Goal: Task Accomplishment & Management: Use online tool/utility

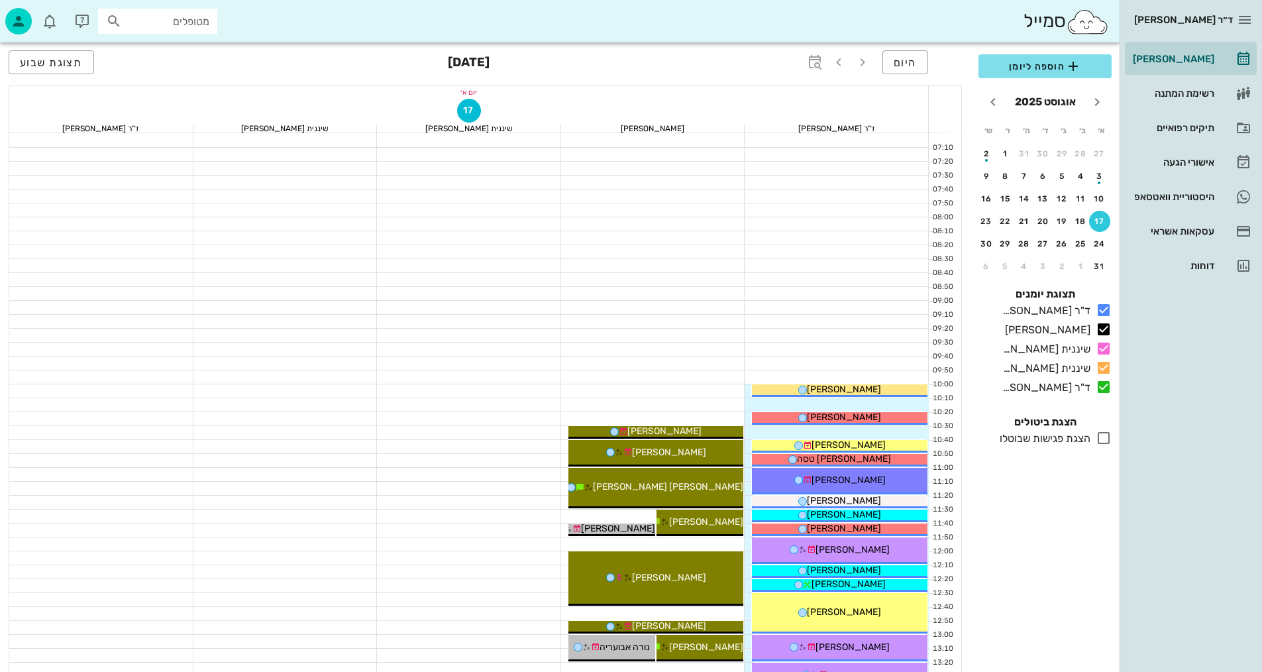
scroll to position [596, 0]
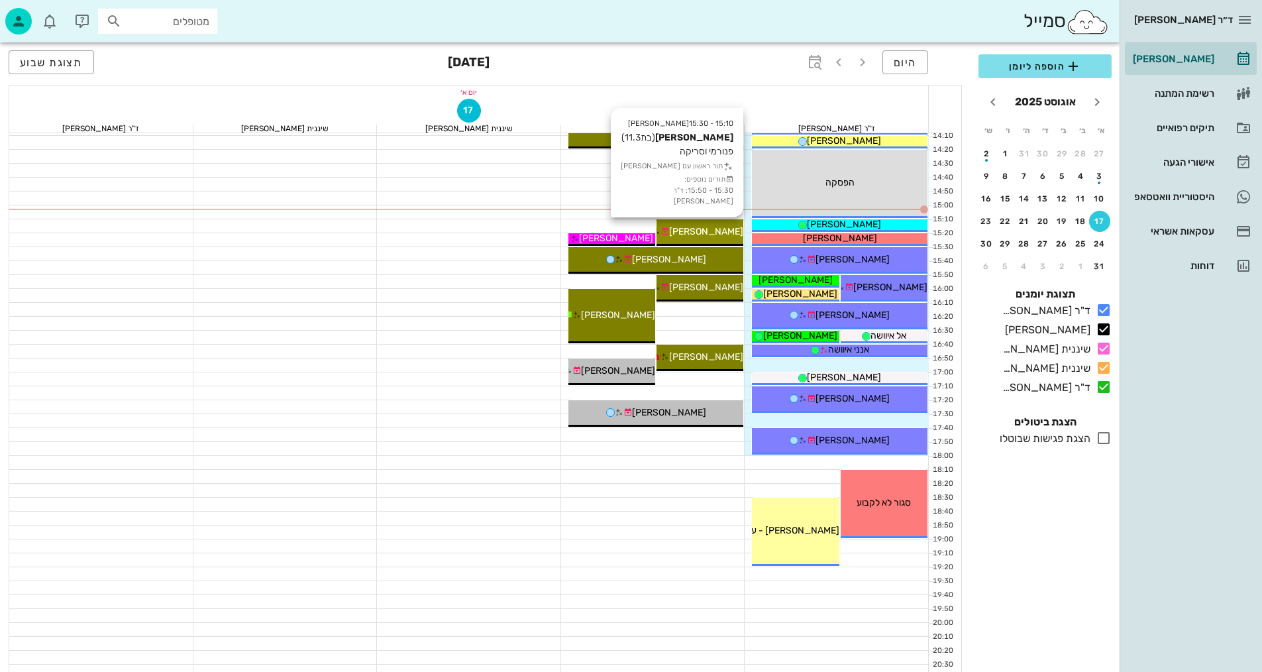
click at [716, 236] on span "[PERSON_NAME]" at bounding box center [706, 231] width 74 height 11
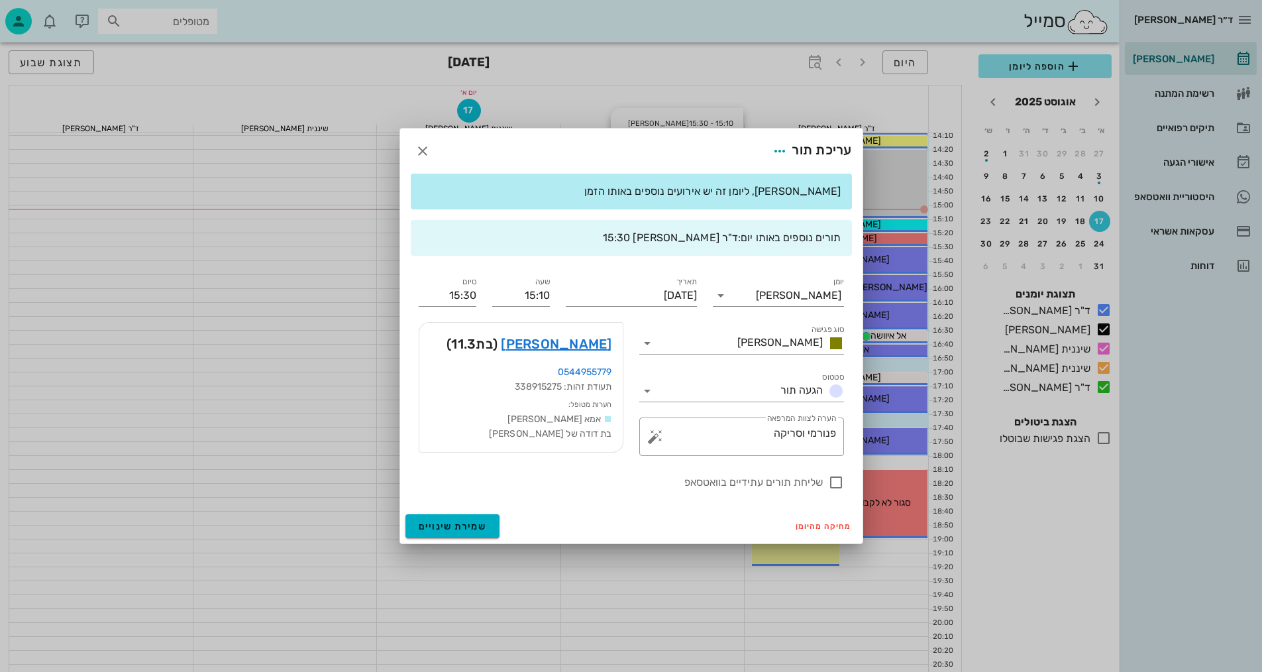
click at [716, 235] on div "ד״ר [PERSON_NAME] [PERSON_NAME] רשימת המתנה תיקים רפואיים אישורי הגעה היסטוריית…" at bounding box center [631, 54] width 1262 height 1301
click at [600, 342] on link "[PERSON_NAME]" at bounding box center [556, 343] width 111 height 21
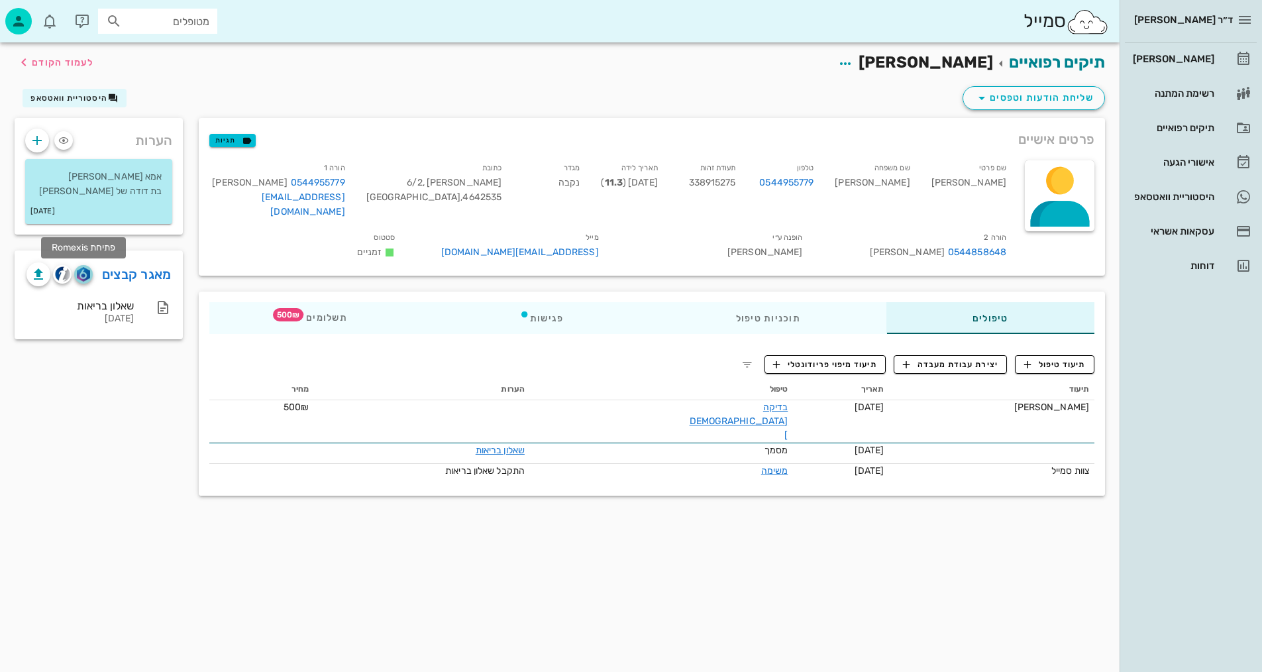
click at [86, 274] on img "button" at bounding box center [83, 274] width 13 height 15
click at [1039, 363] on span "תיעוד טיפול" at bounding box center [1055, 364] width 62 height 12
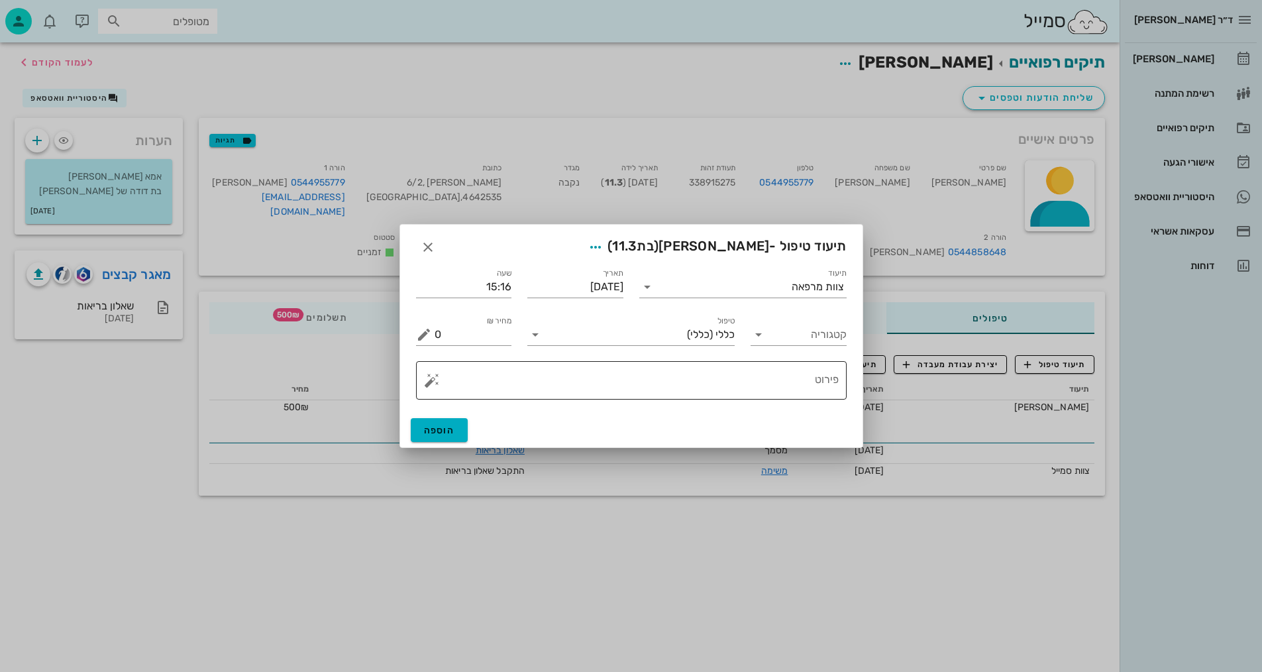
click at [764, 381] on textarea "פירוט" at bounding box center [636, 384] width 404 height 32
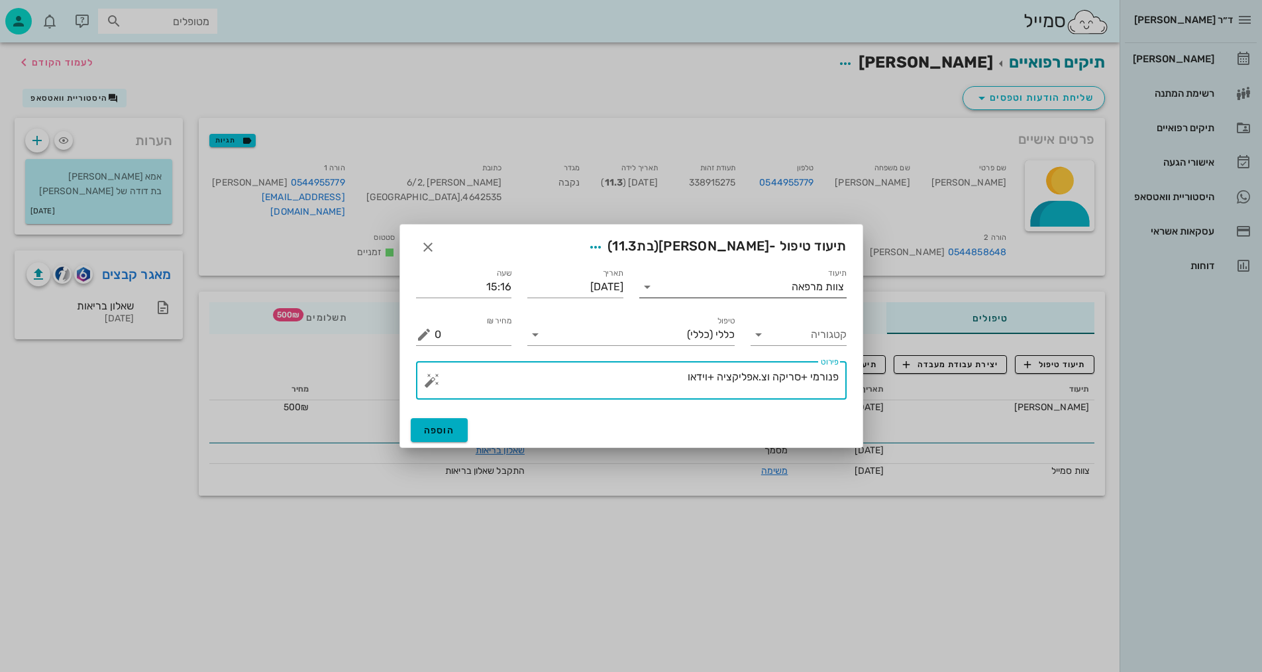
drag, startPoint x: 649, startPoint y: 287, endPoint x: 658, endPoint y: 291, distance: 9.5
type textarea "פנורמי +סריקה וצ.אפליקציה +וידאו"
click at [650, 289] on icon at bounding box center [647, 287] width 16 height 16
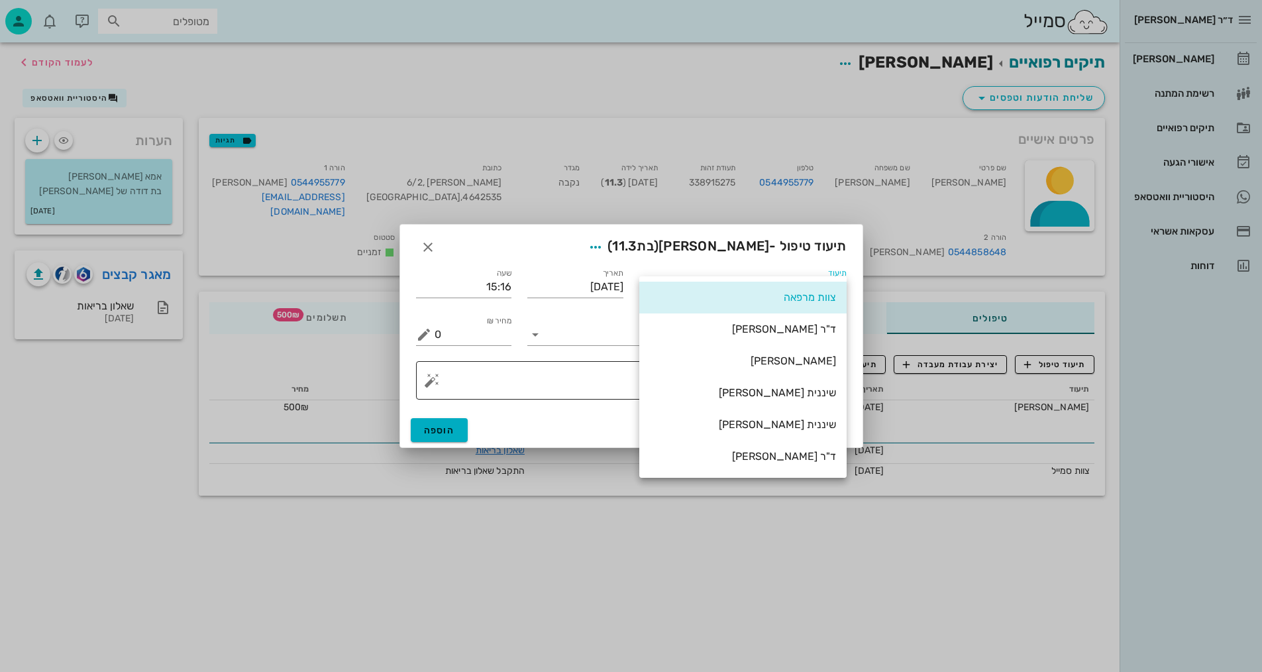
click at [821, 393] on div "שיננית [PERSON_NAME]" at bounding box center [743, 392] width 186 height 13
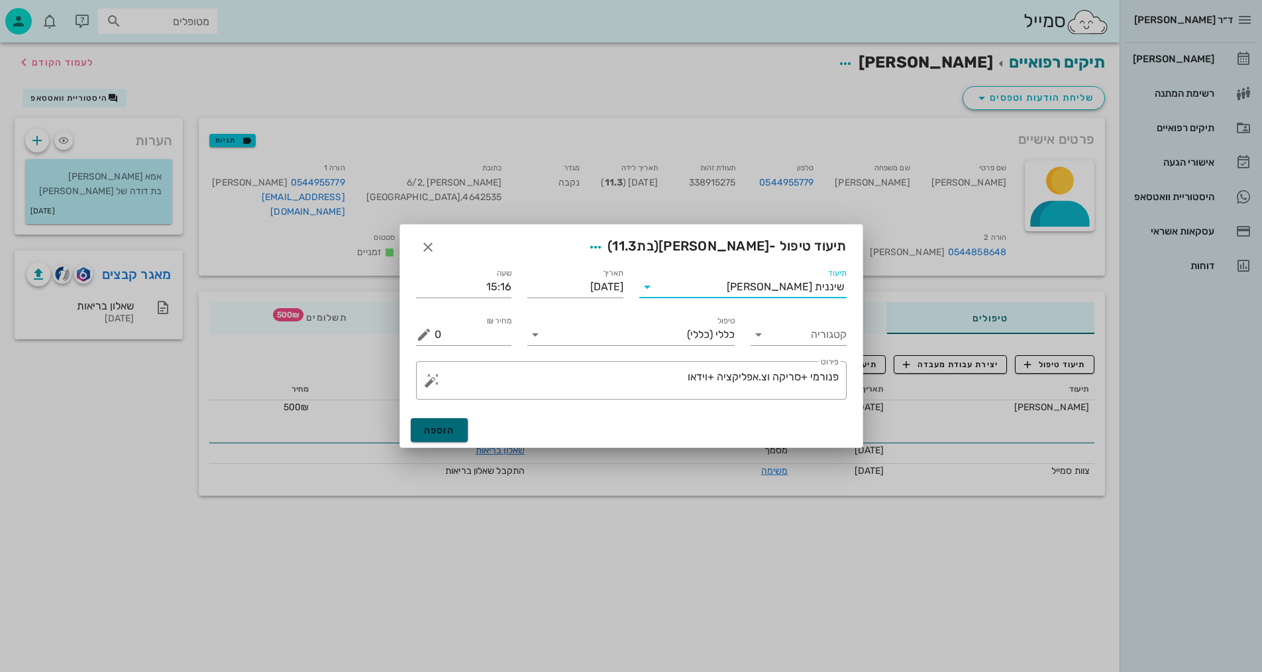
click at [451, 429] on span "הוספה" at bounding box center [439, 430] width 31 height 11
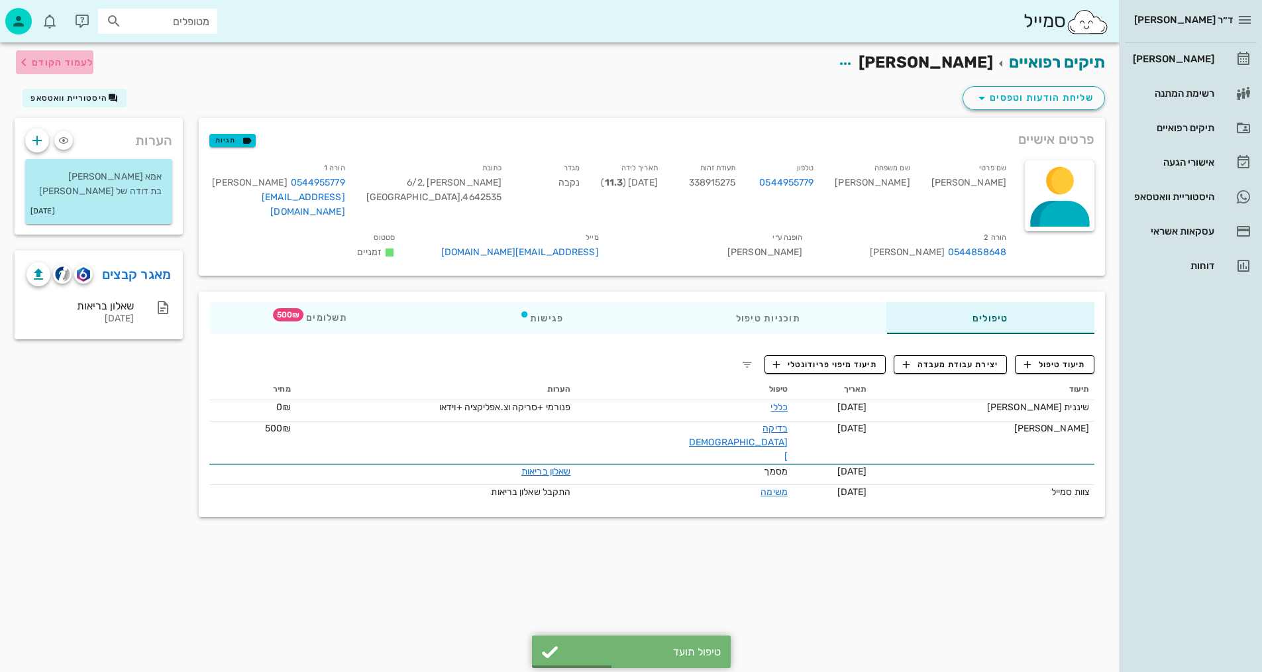
click at [59, 63] on span "לעמוד הקודם" at bounding box center [63, 62] width 62 height 11
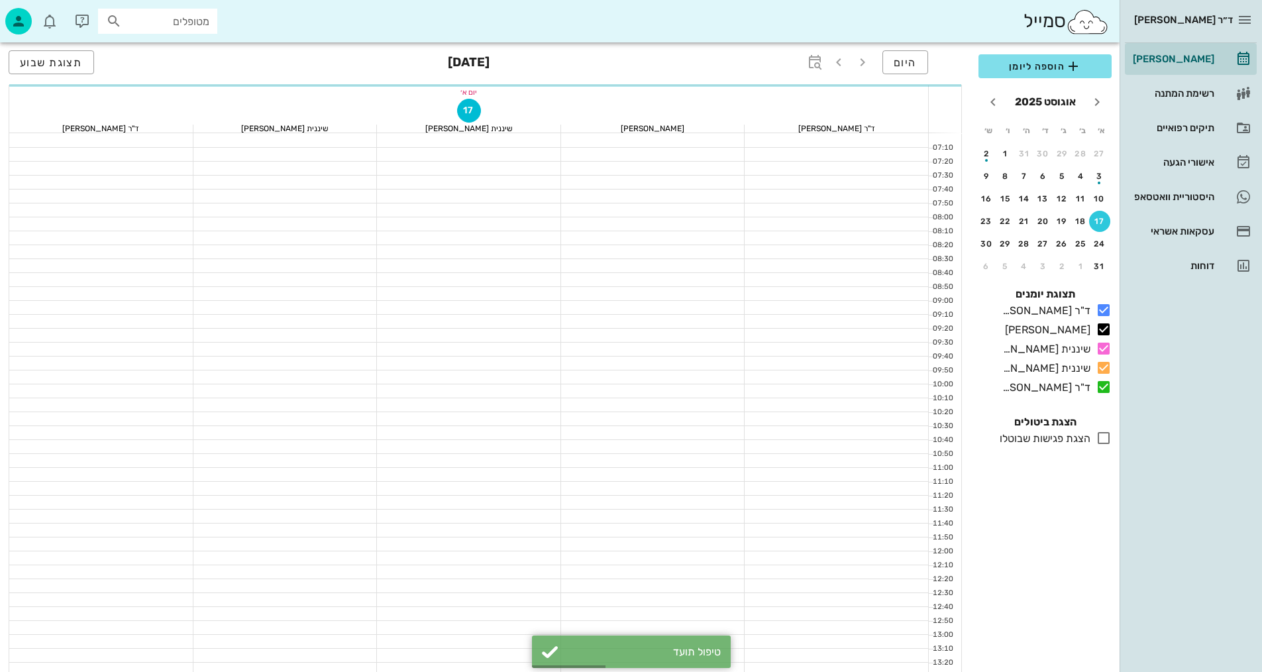
scroll to position [596, 0]
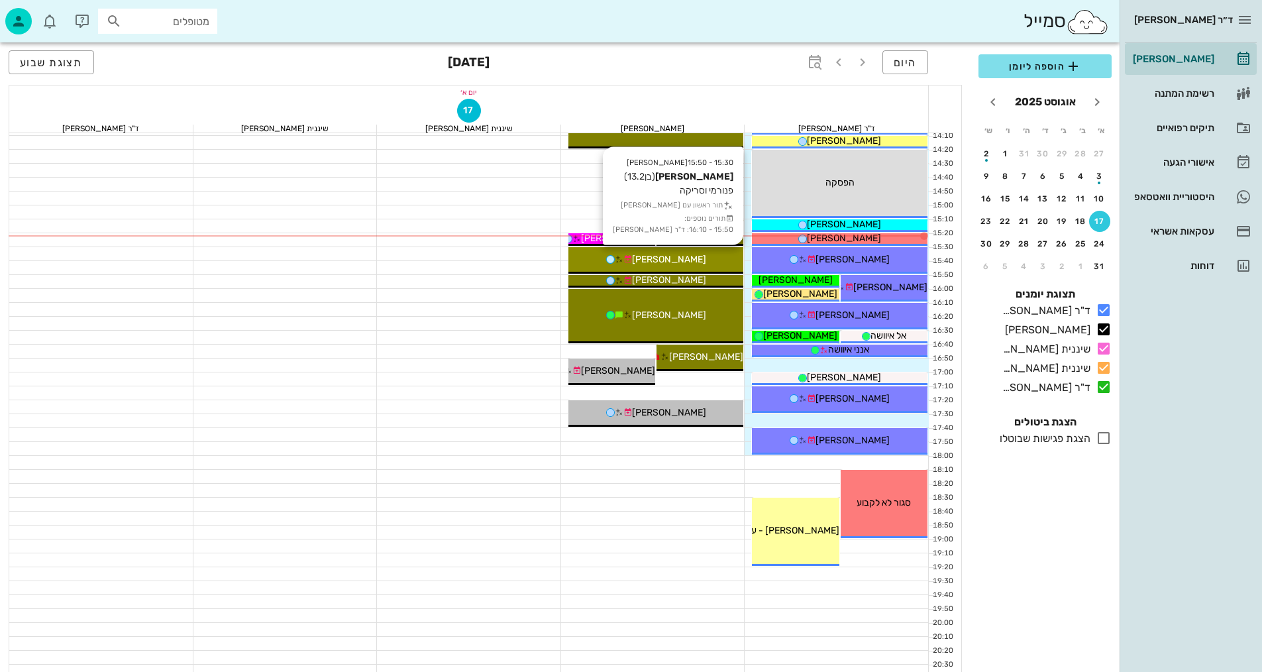
click at [653, 257] on span "[PERSON_NAME]" at bounding box center [669, 259] width 74 height 11
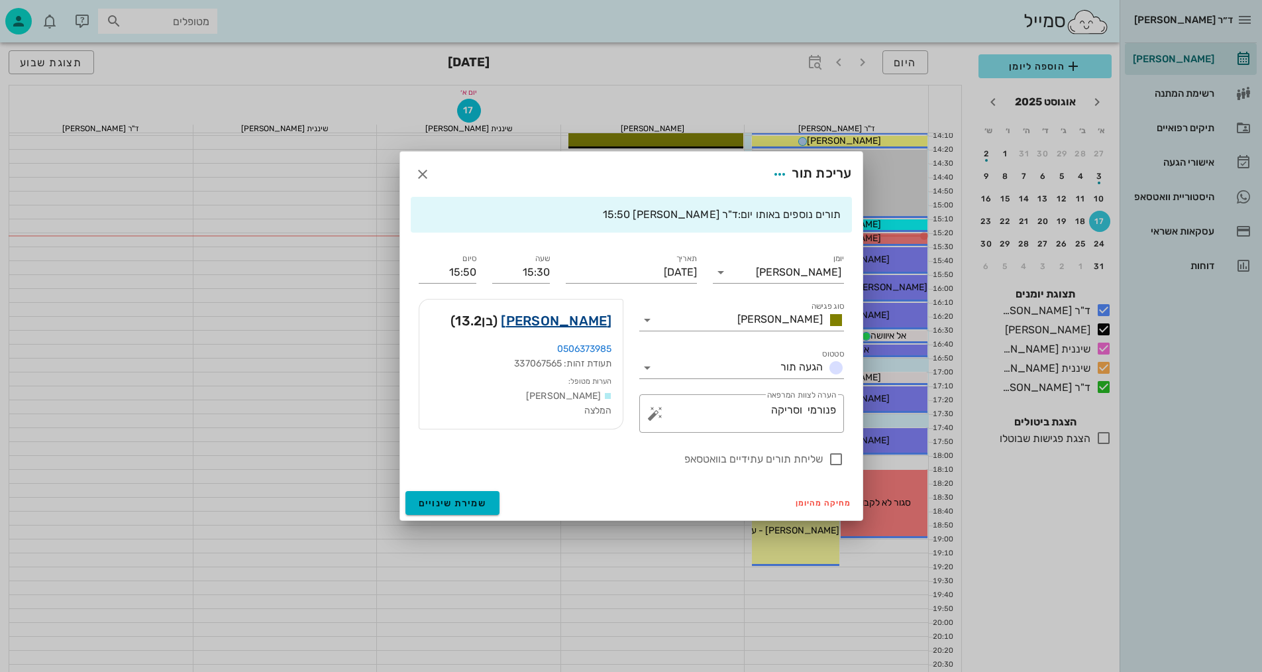
click at [580, 320] on link "[PERSON_NAME]" at bounding box center [556, 320] width 111 height 21
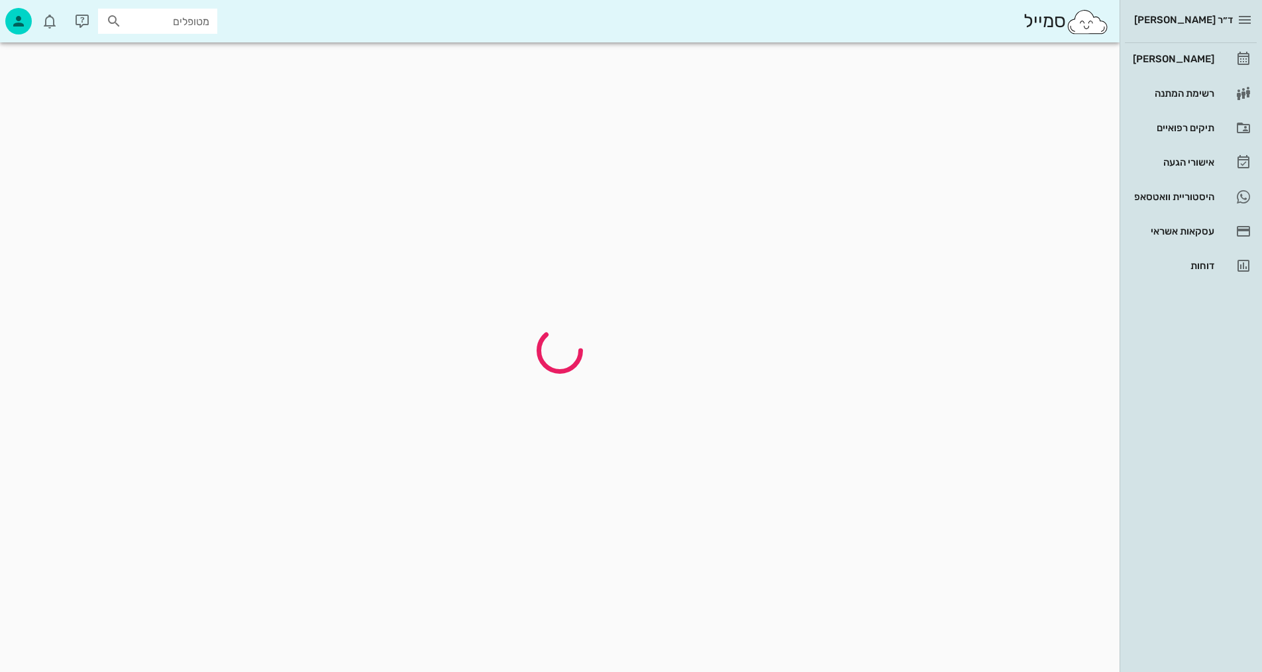
click at [580, 321] on div at bounding box center [560, 350] width 1106 height 62
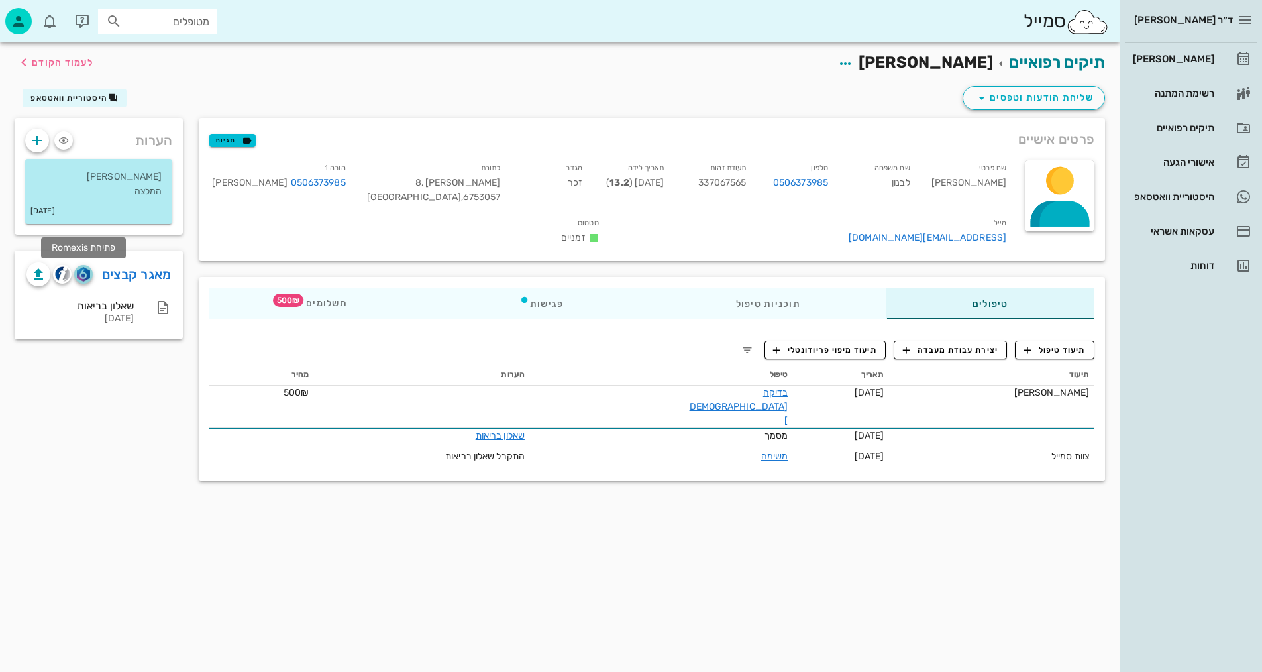
click at [86, 268] on img "button" at bounding box center [83, 274] width 13 height 15
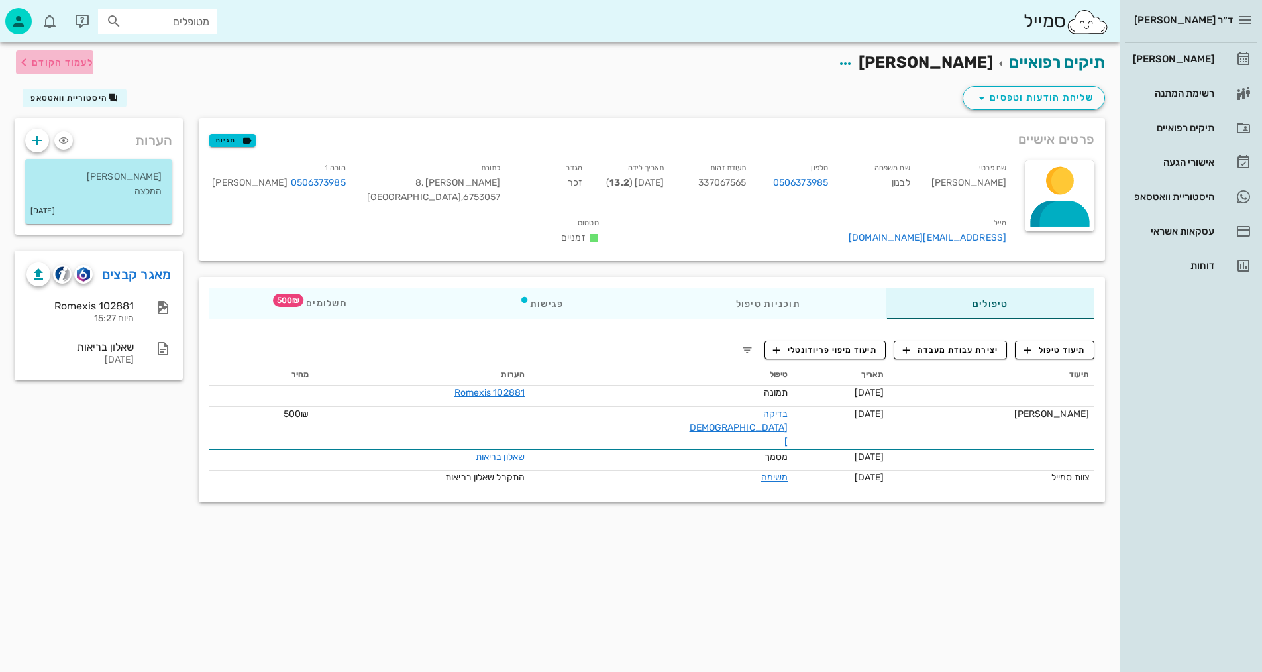
click at [55, 62] on span "לעמוד הקודם" at bounding box center [63, 62] width 62 height 11
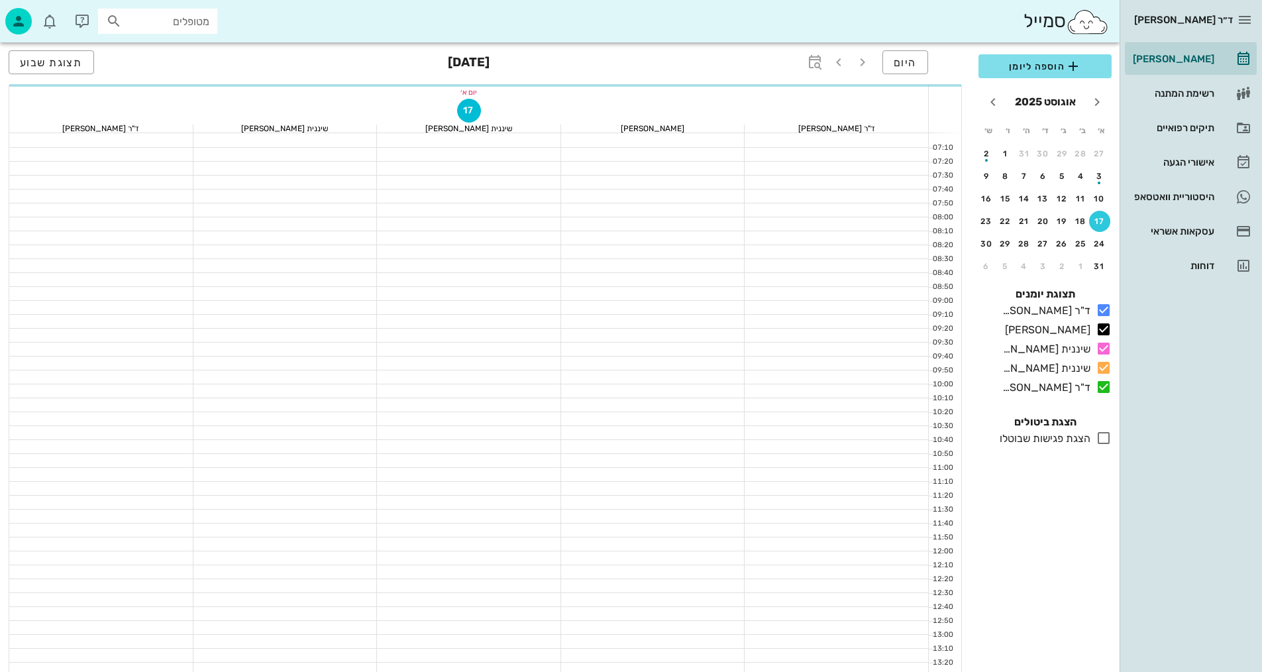
scroll to position [596, 0]
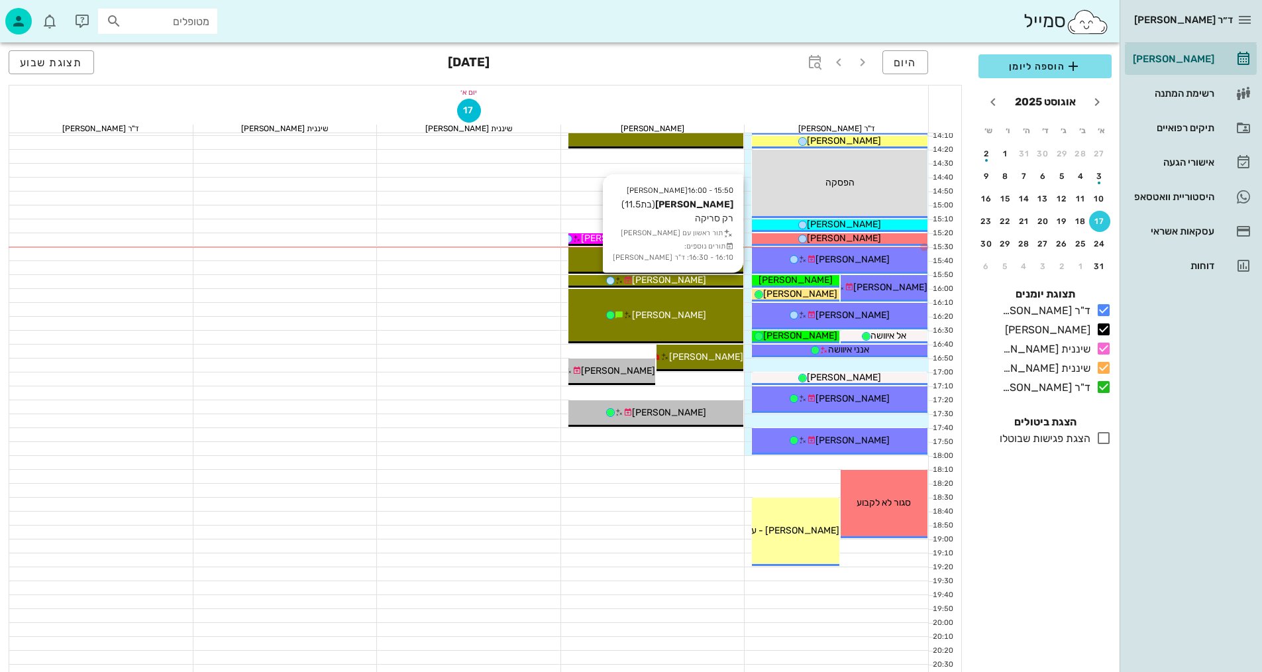
click at [714, 279] on div "[PERSON_NAME]" at bounding box center [656, 280] width 176 height 14
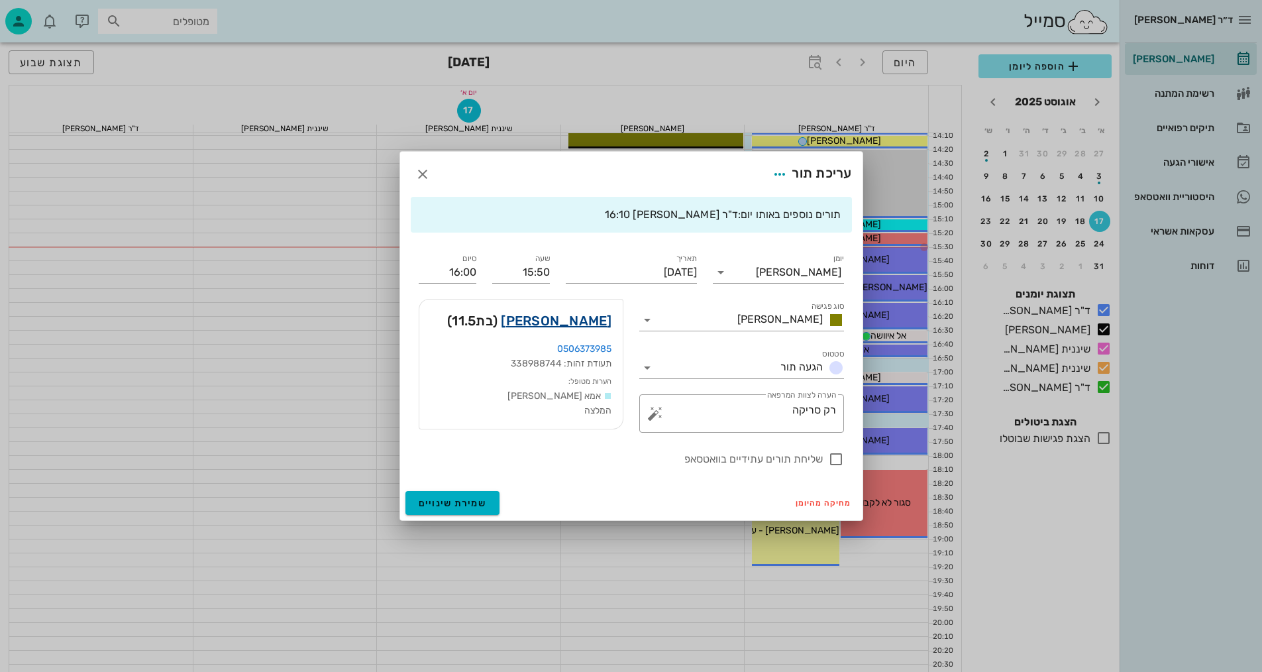
click at [589, 325] on link "[PERSON_NAME]" at bounding box center [556, 320] width 111 height 21
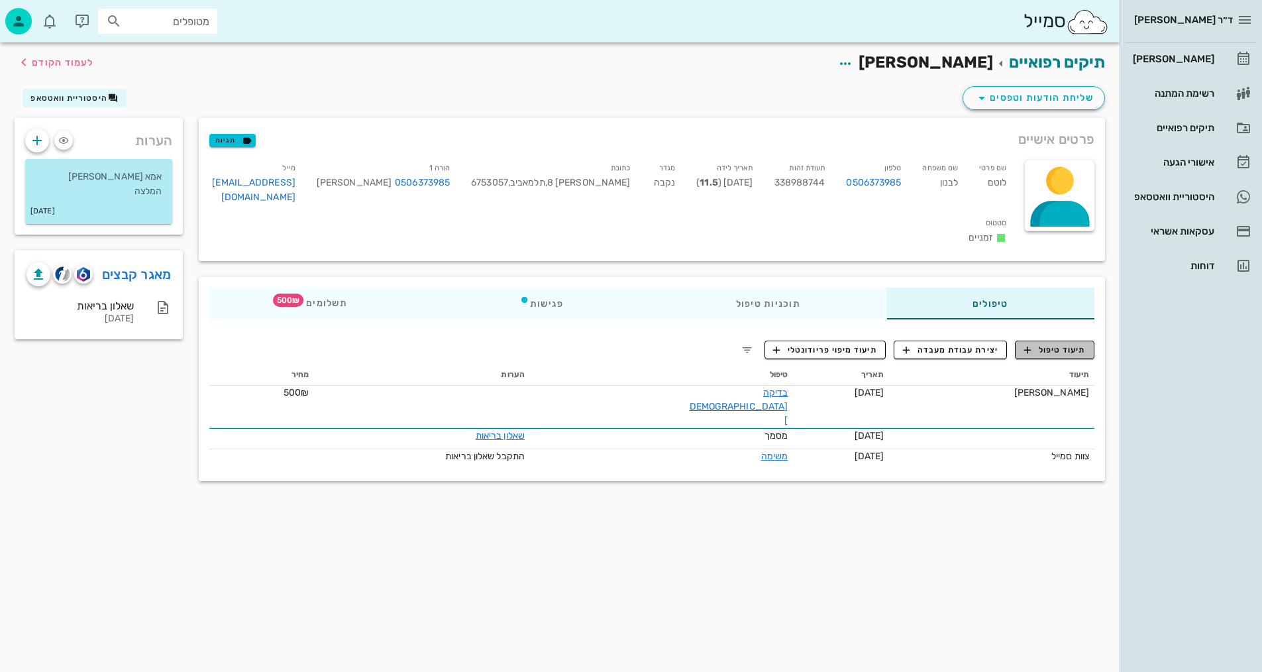
click at [1054, 356] on span "תיעוד טיפול" at bounding box center [1055, 350] width 62 height 12
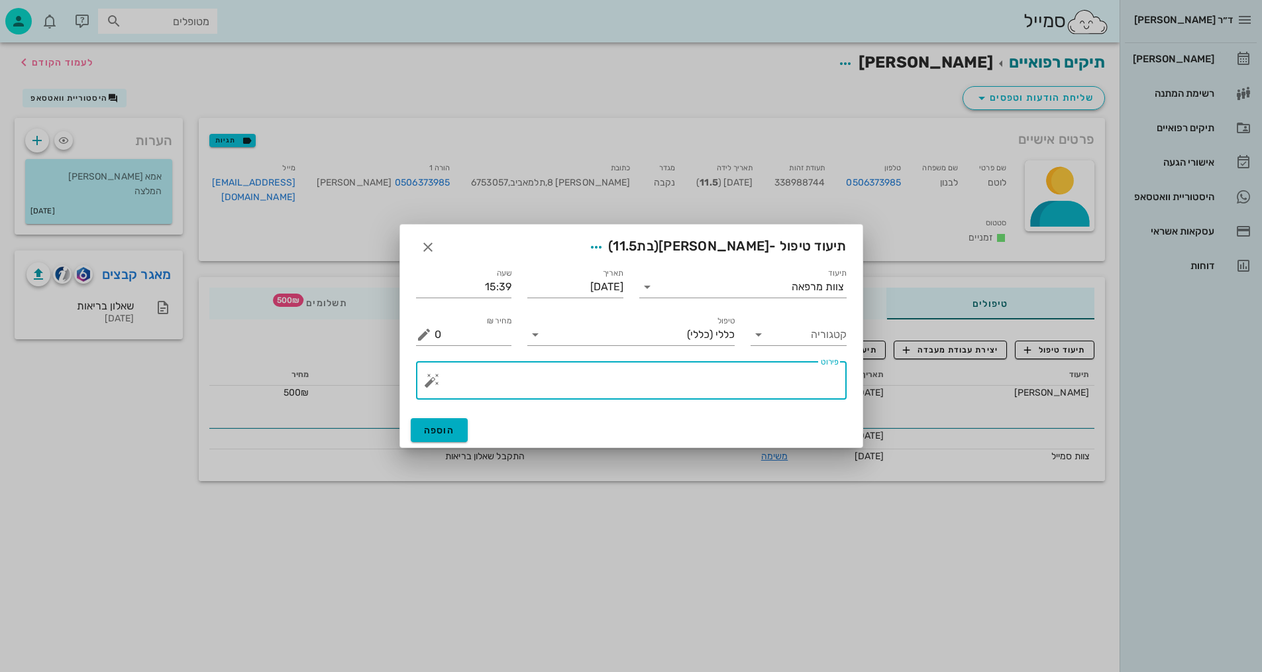
click at [683, 393] on textarea "פירוט" at bounding box center [636, 384] width 404 height 32
type textarea "סריקה +צ.אפליקציה +וידאו"
click at [440, 428] on span "הוספה" at bounding box center [439, 430] width 31 height 11
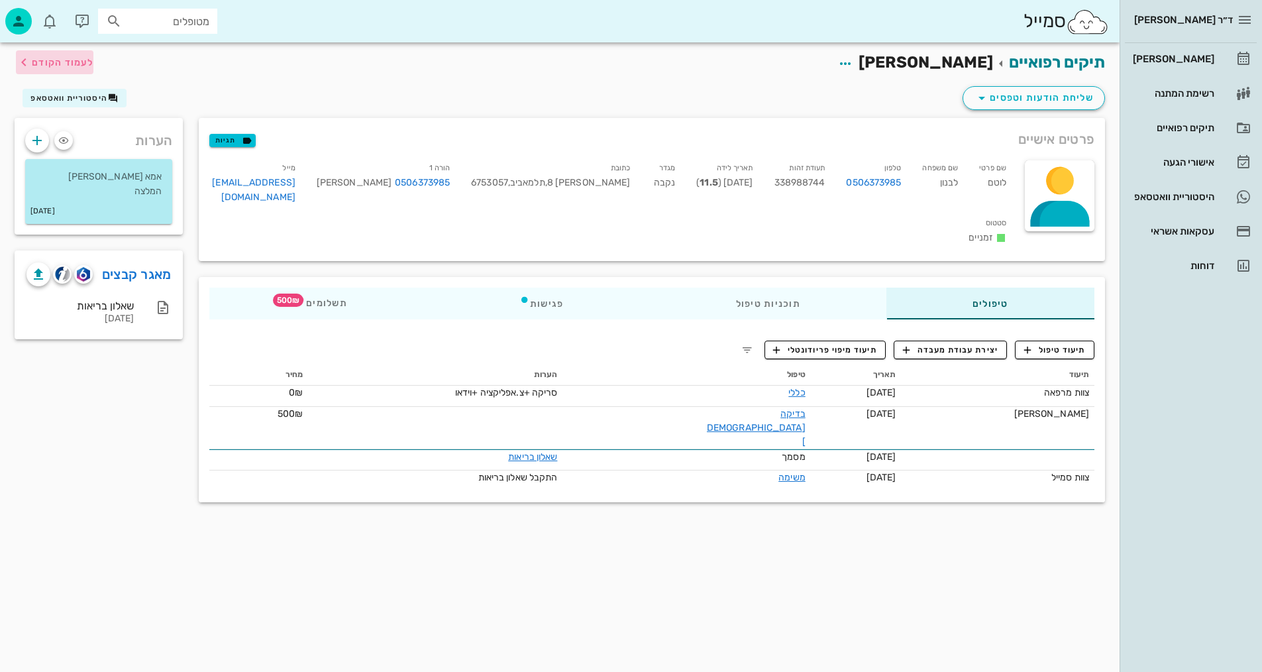
click at [44, 57] on span "לעמוד הקודם" at bounding box center [63, 62] width 62 height 11
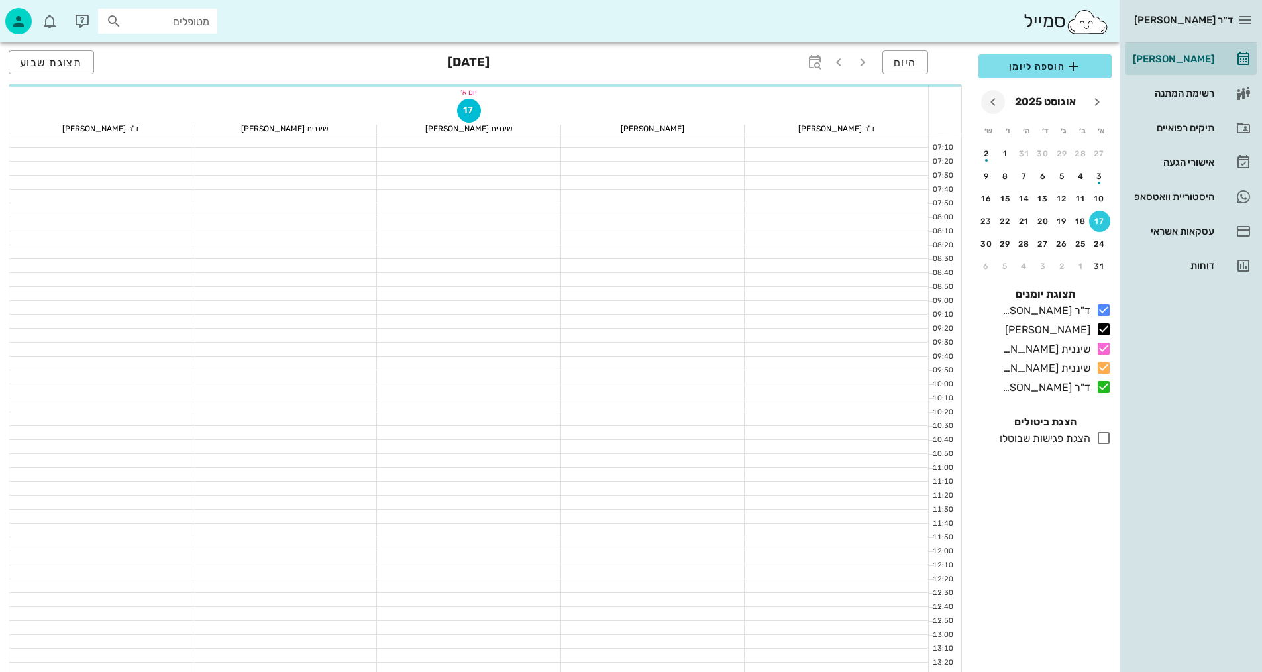
scroll to position [596, 0]
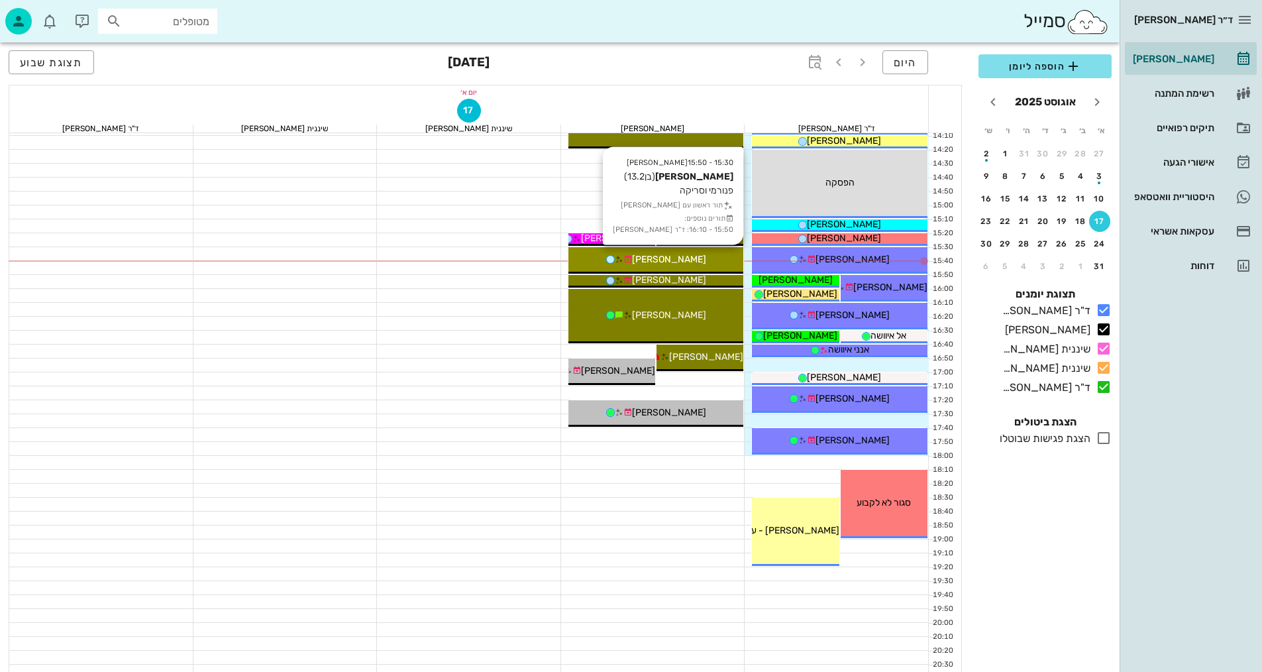
click at [680, 260] on span "[PERSON_NAME]" at bounding box center [669, 259] width 74 height 11
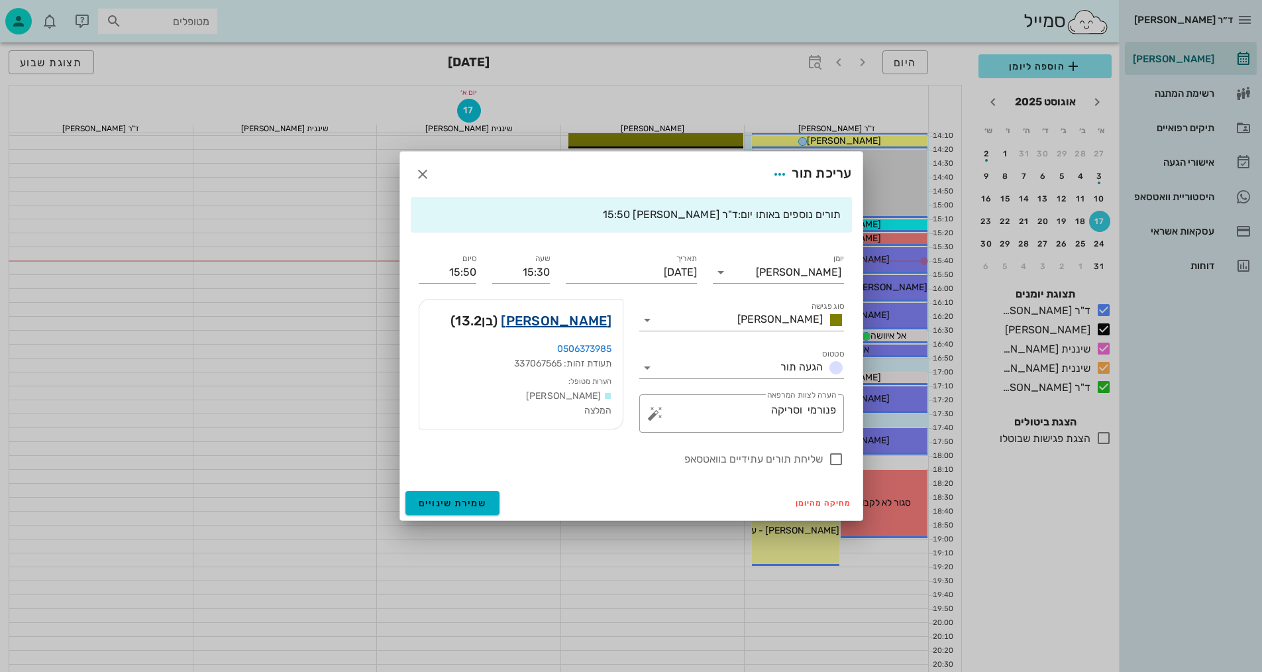
click at [584, 326] on link "[PERSON_NAME]" at bounding box center [556, 320] width 111 height 21
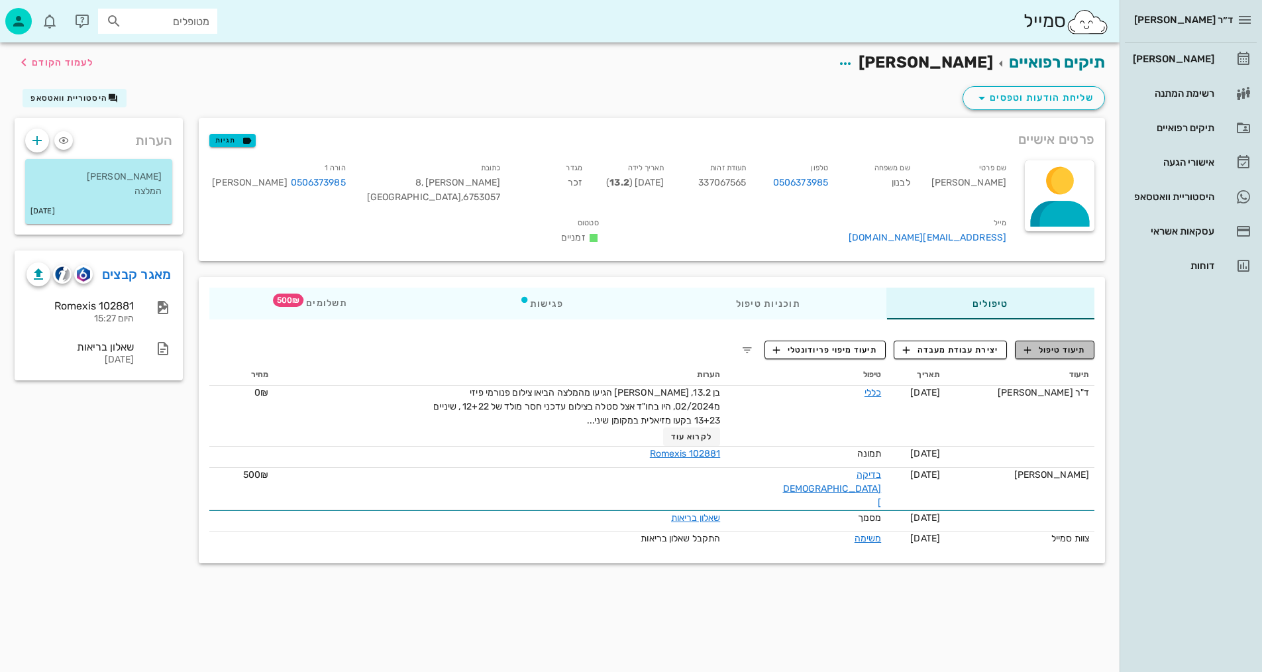
click at [1052, 344] on span "תיעוד טיפול" at bounding box center [1055, 350] width 62 height 12
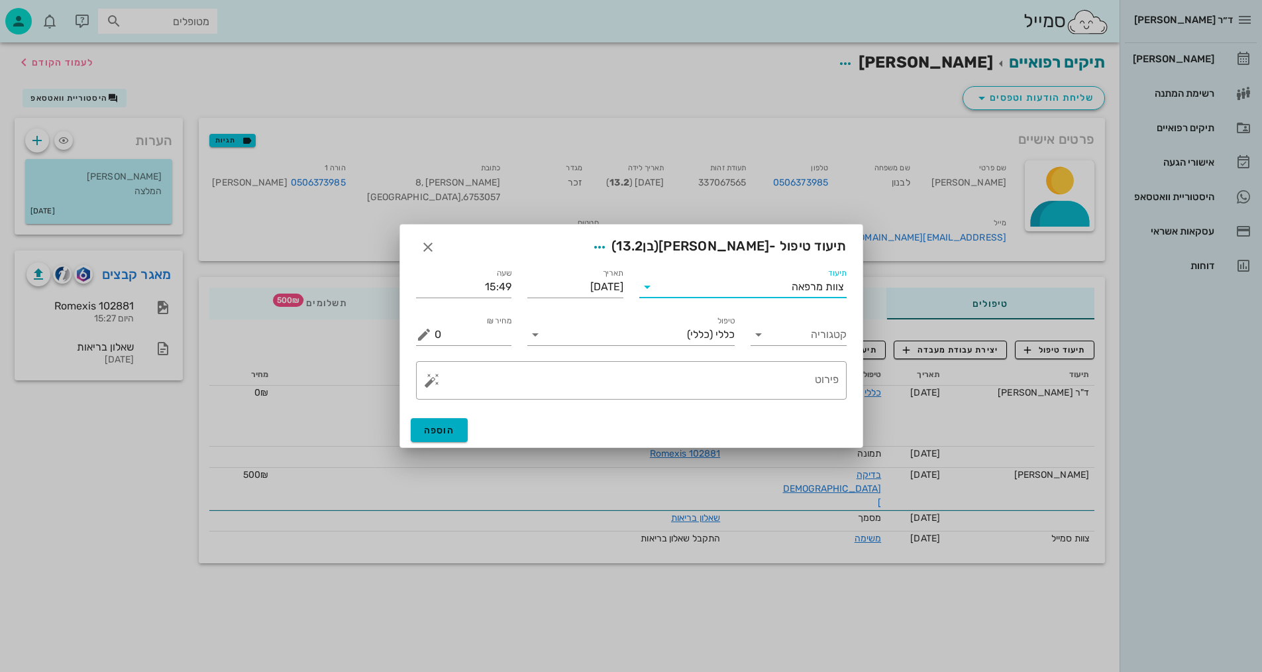
click at [764, 288] on input "תיעוד" at bounding box center [725, 286] width 134 height 21
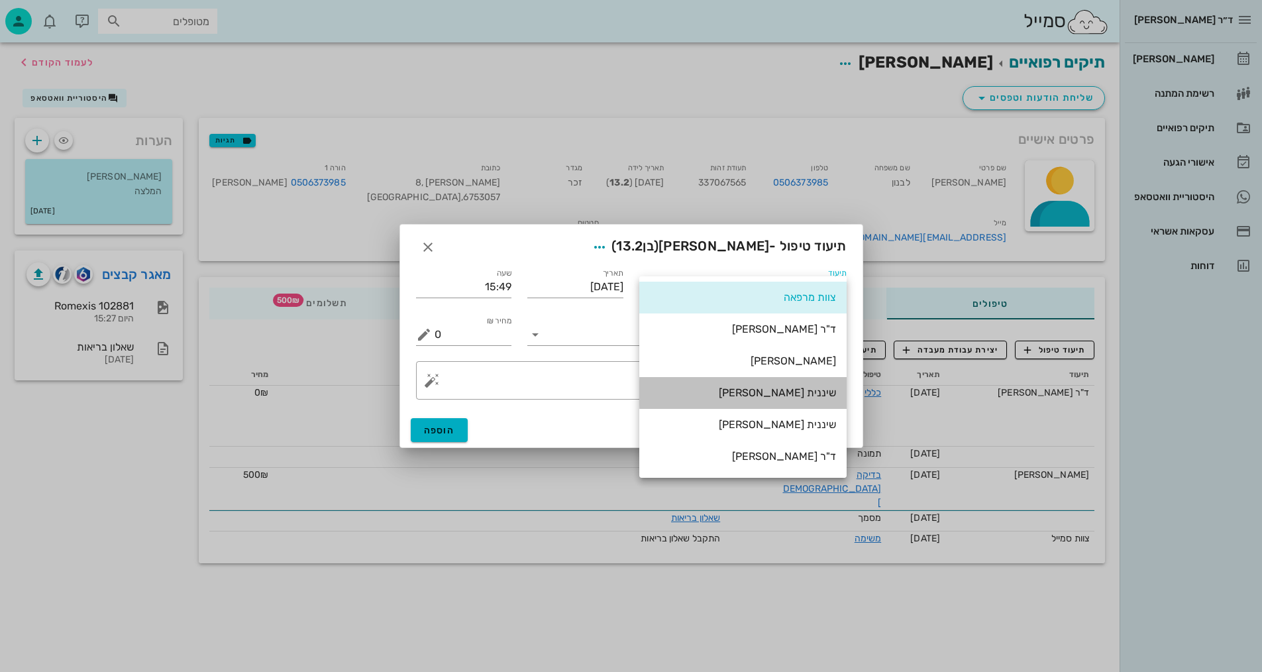
click at [804, 397] on div "שיננית [PERSON_NAME]" at bounding box center [743, 392] width 186 height 13
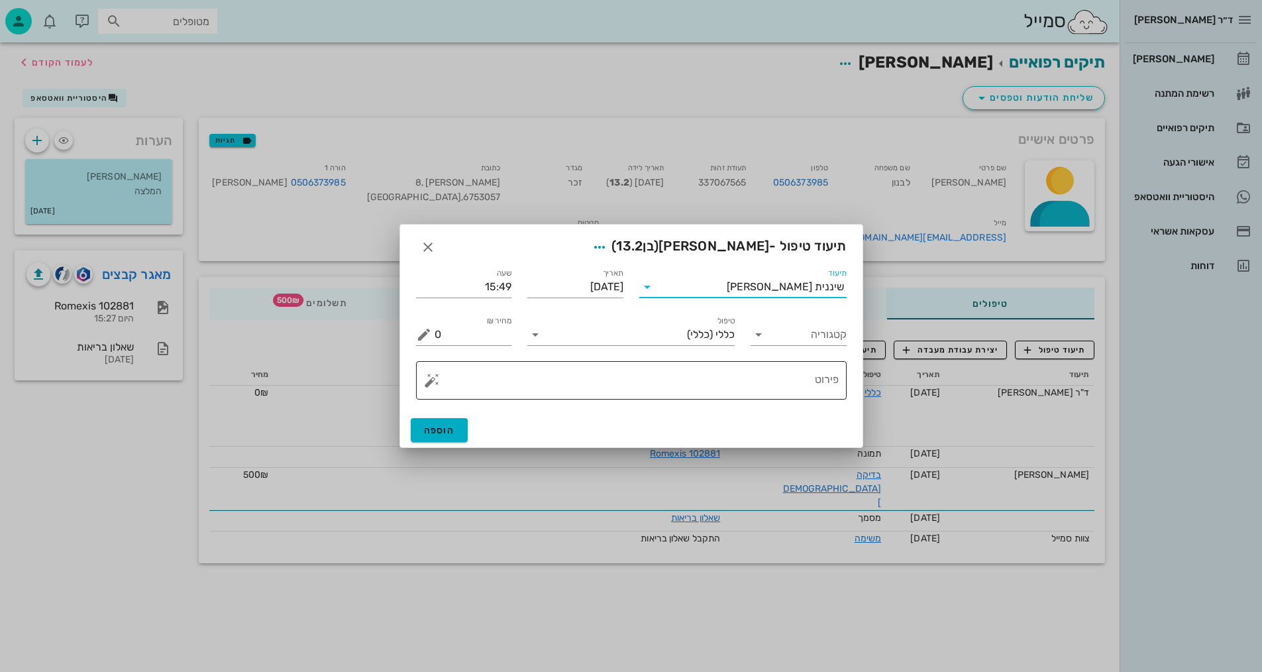
click at [786, 385] on textarea "פירוט" at bounding box center [636, 384] width 404 height 32
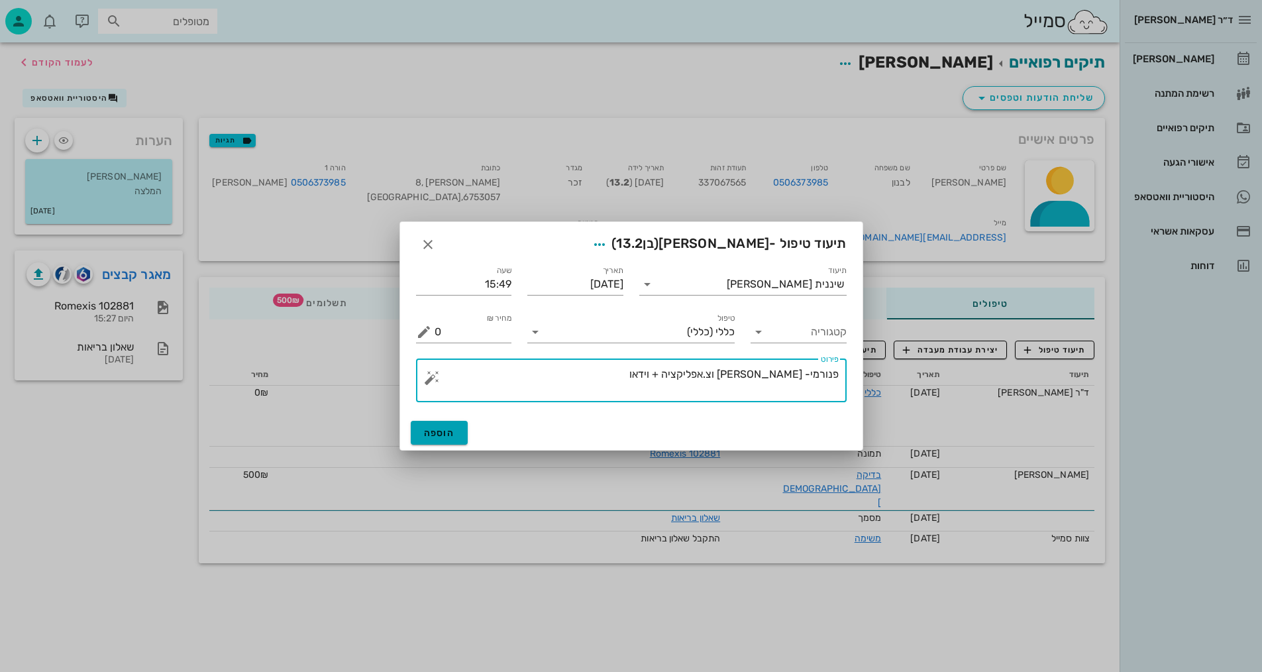
type textarea "פנורמי- [PERSON_NAME] וצ.אפליקציה + וידאו"
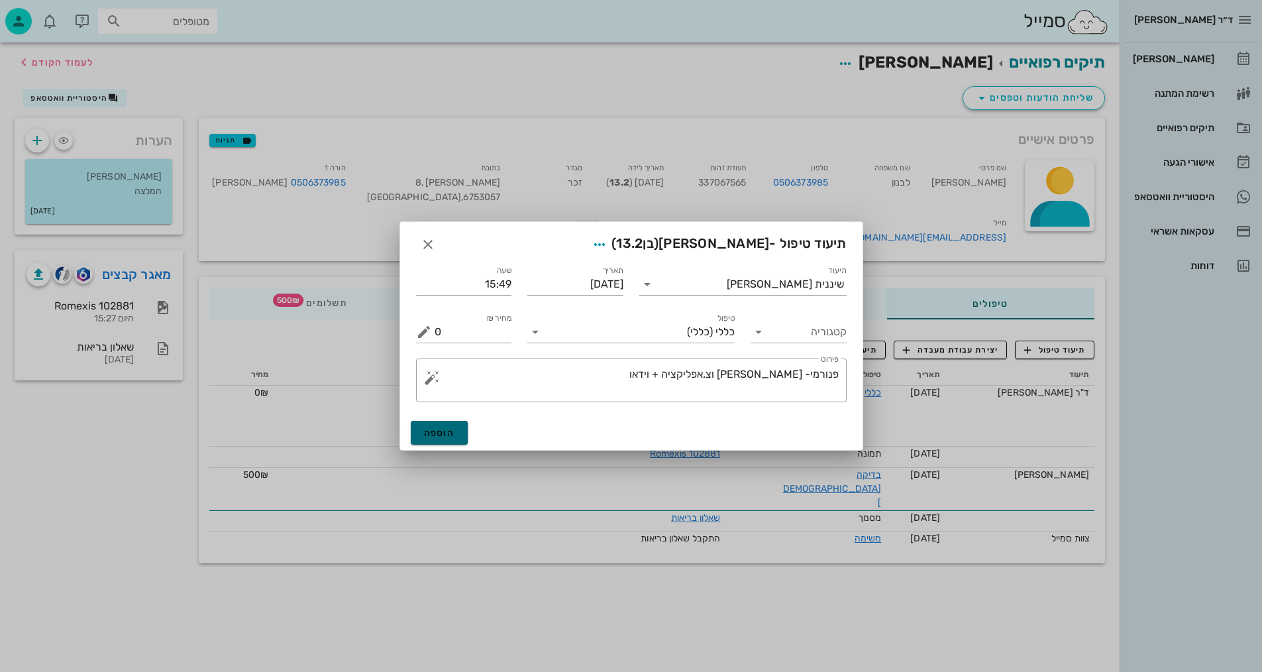
click at [443, 433] on span "הוספה" at bounding box center [439, 432] width 31 height 11
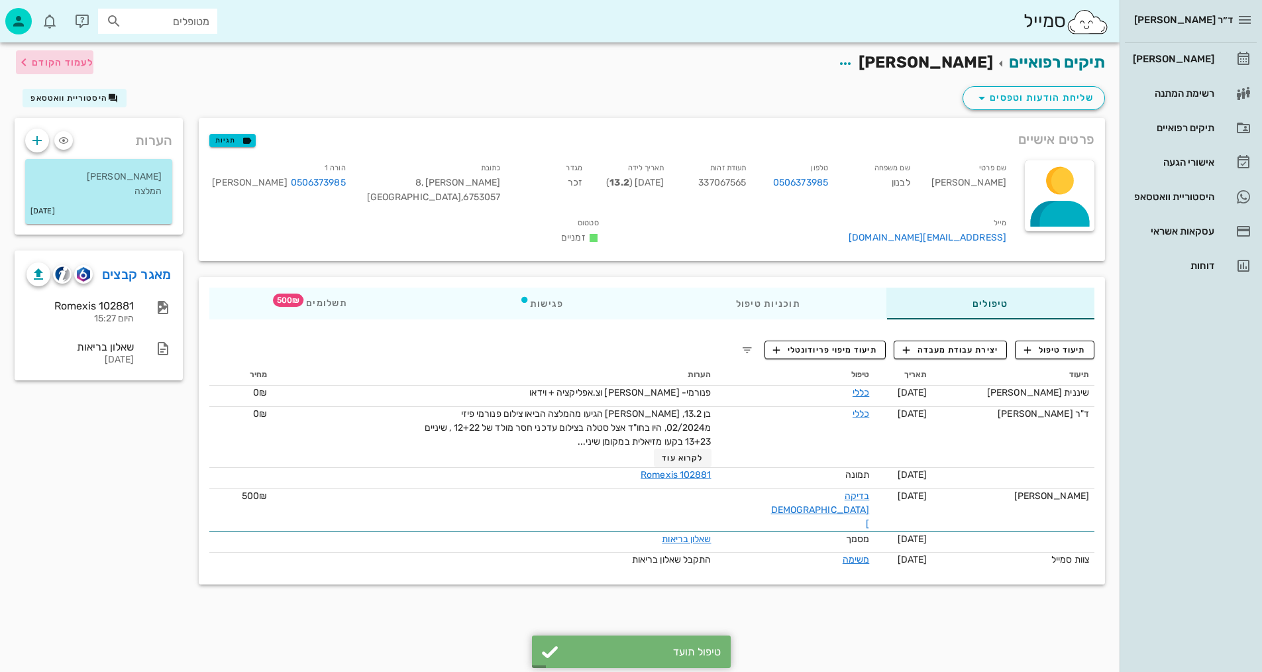
click at [68, 64] on span "לעמוד הקודם" at bounding box center [63, 62] width 62 height 11
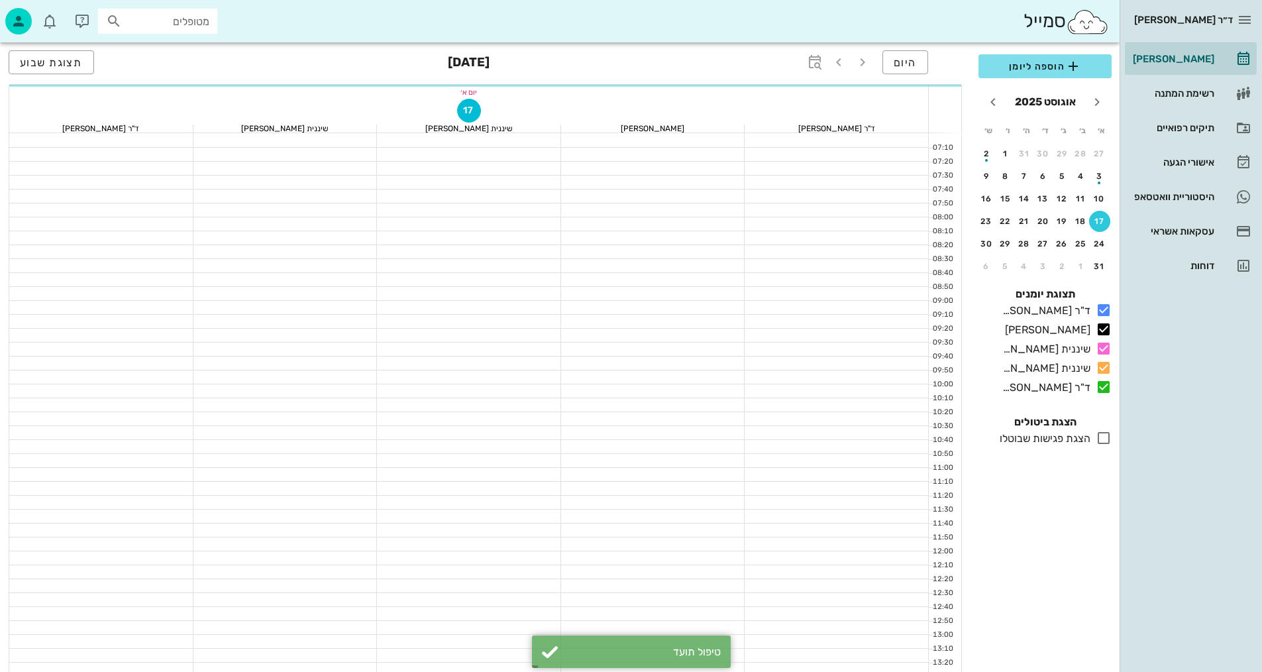
scroll to position [596, 0]
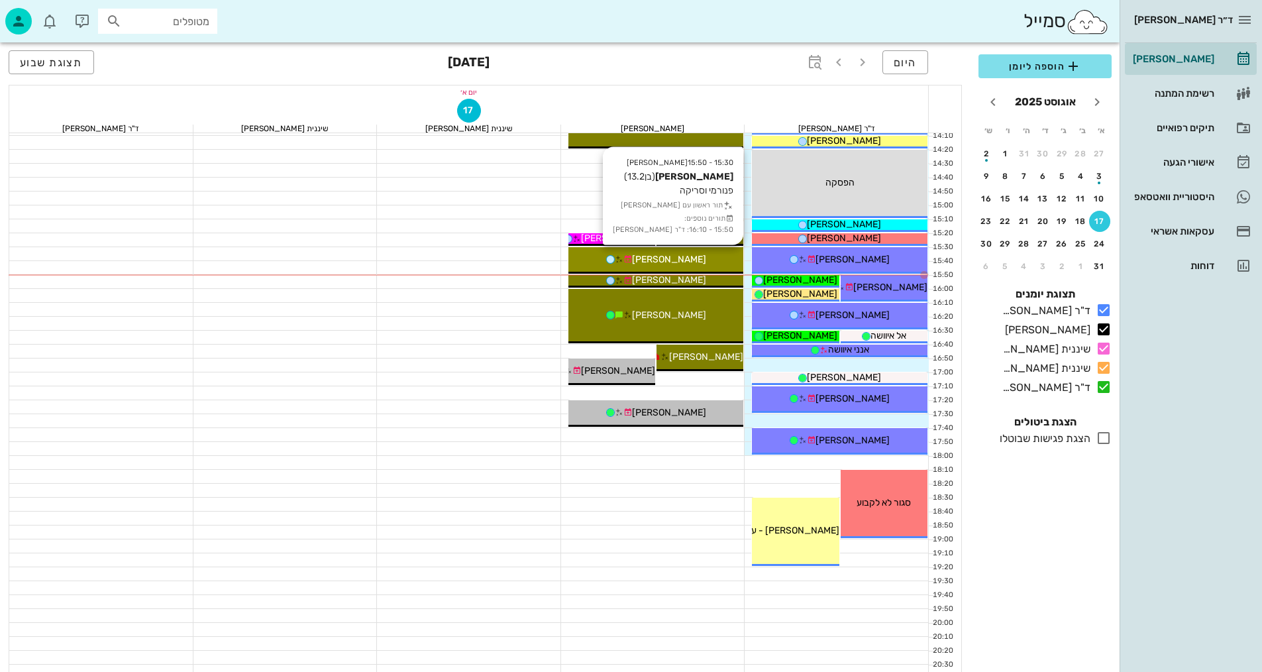
click at [696, 272] on div "10:30 - 10:40 [PERSON_NAME] (גיל 48 ) [PERSON_NAME]' שן 36 תורים נוספים: 10:40 …" at bounding box center [656, 121] width 177 height 1168
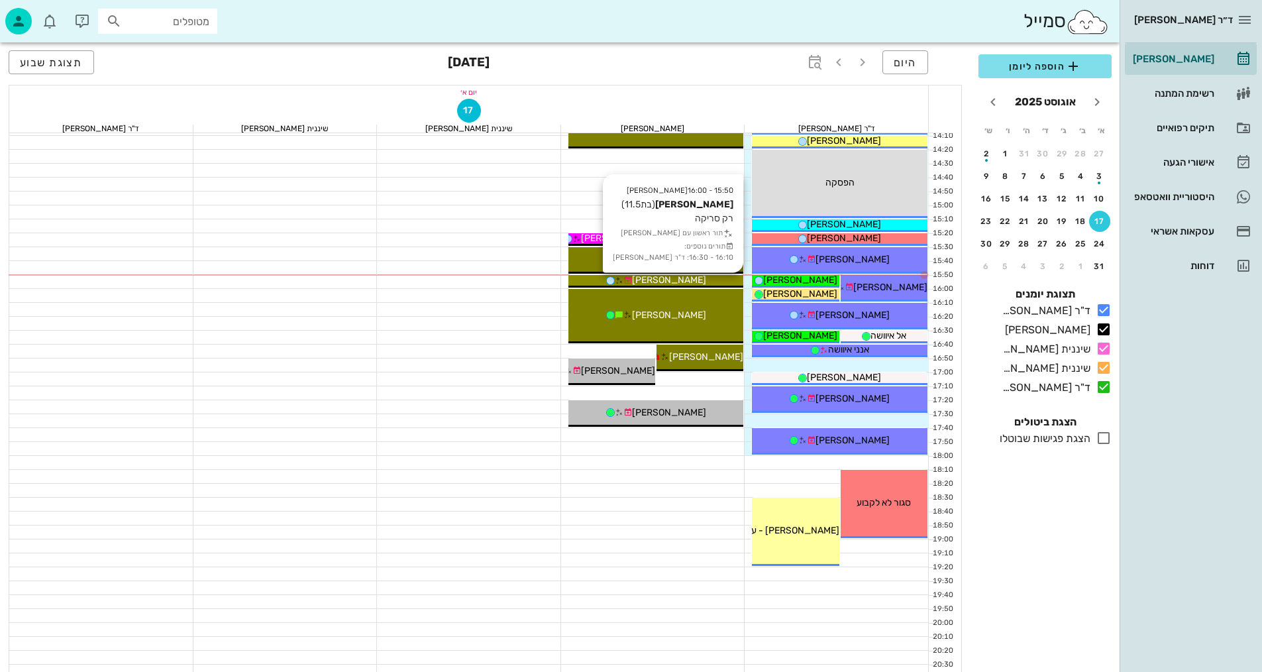
click at [696, 278] on div "[PERSON_NAME]" at bounding box center [656, 280] width 176 height 14
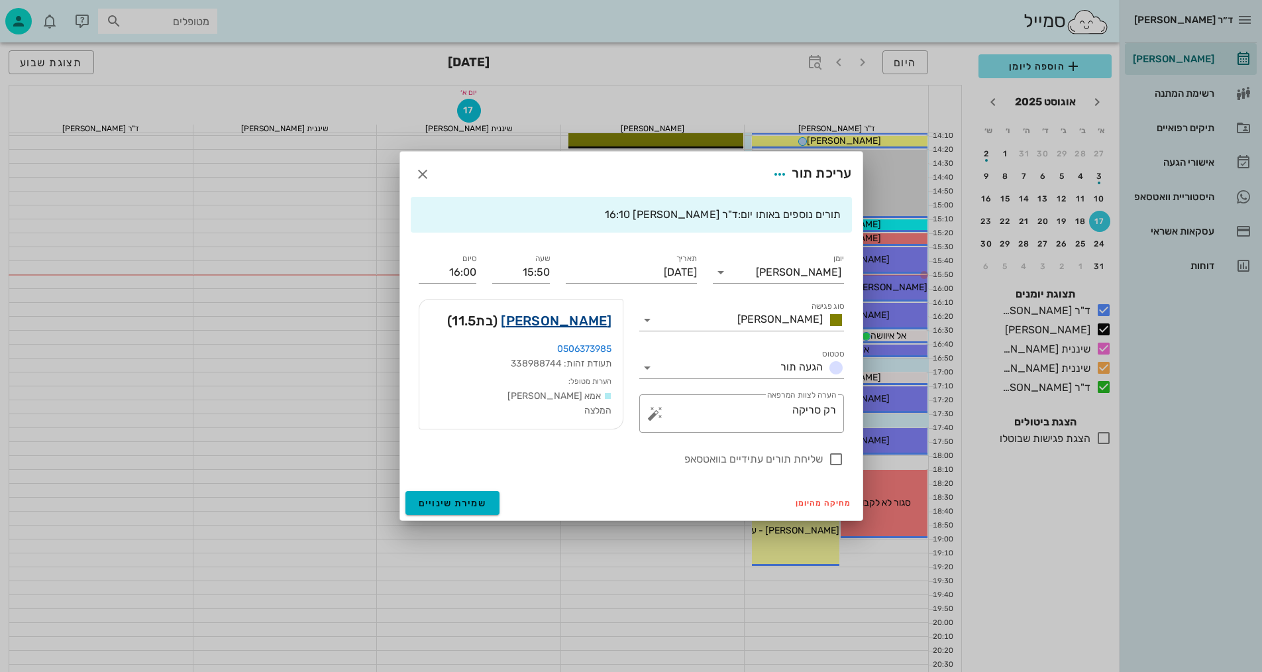
click at [592, 317] on link "[PERSON_NAME]" at bounding box center [556, 320] width 111 height 21
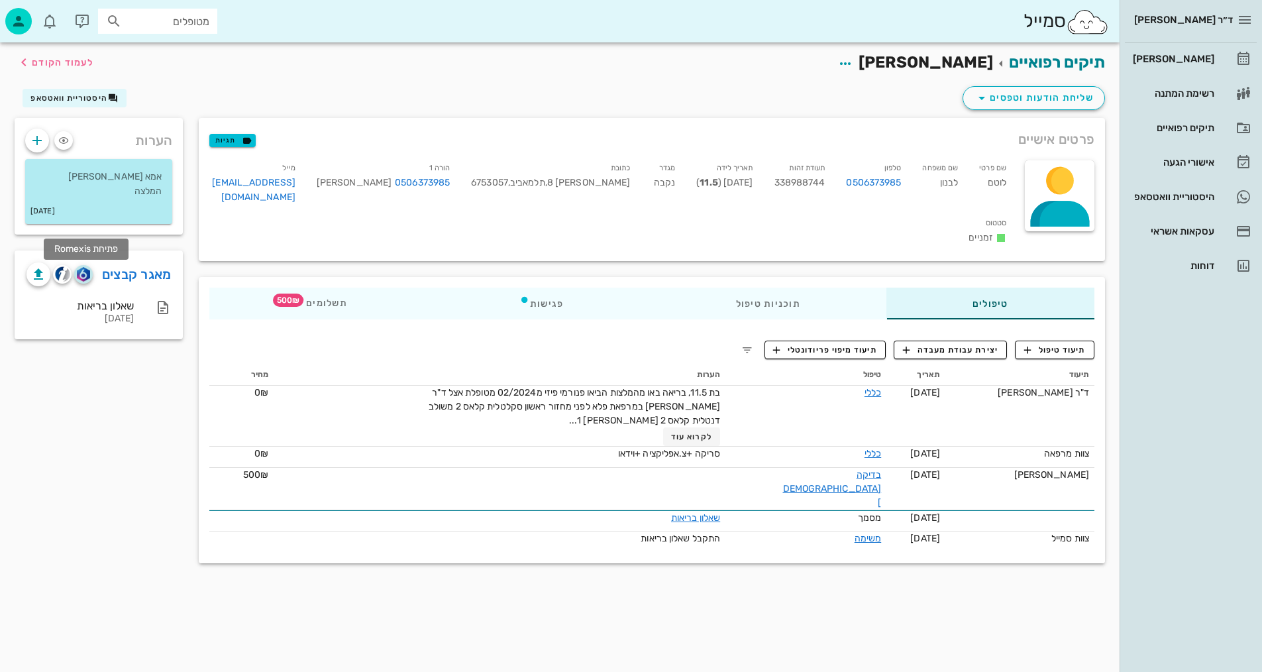
click at [87, 272] on img "button" at bounding box center [83, 274] width 13 height 15
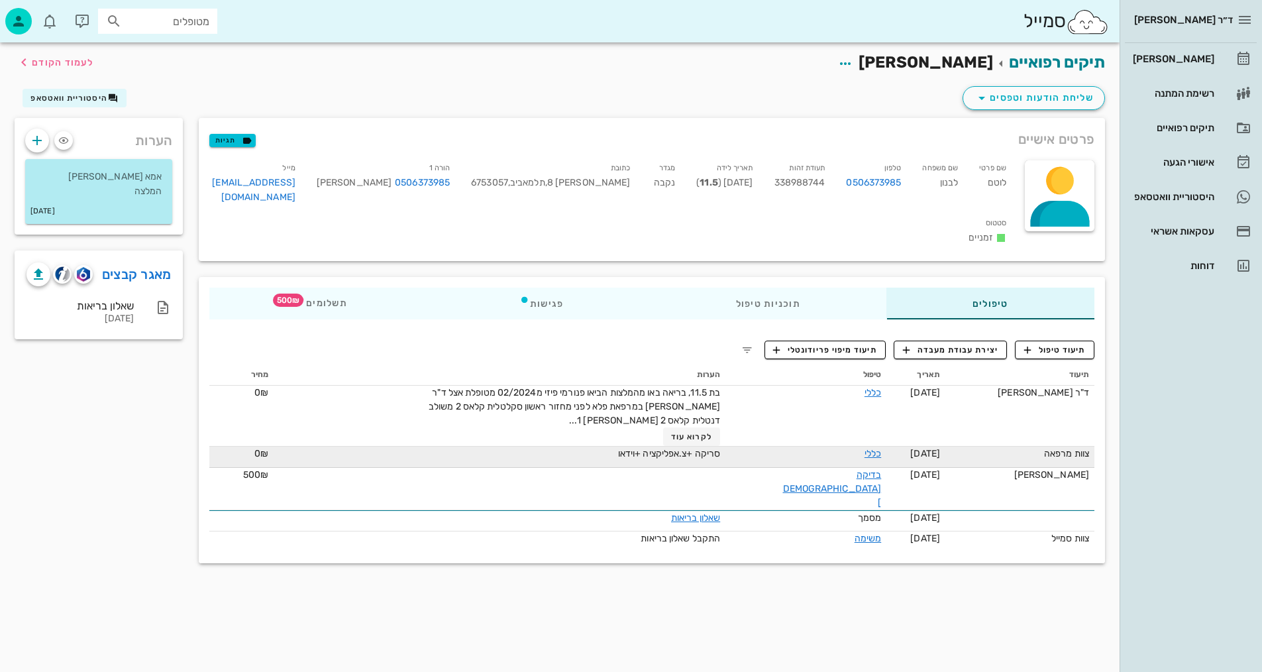
click at [614, 460] on div "סריקה +צ.אפליקציה +וידאו" at bounding box center [571, 453] width 298 height 14
click at [864, 459] on link "כללי" at bounding box center [872, 453] width 17 height 11
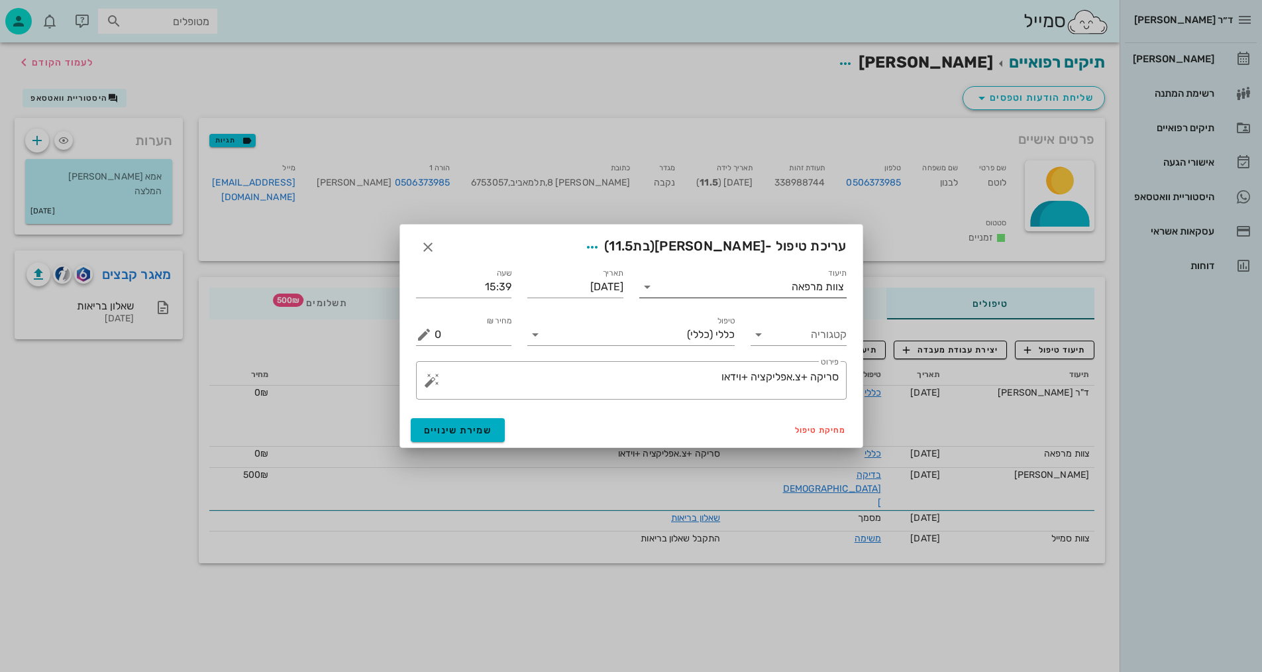
click at [793, 286] on div "צוות מרפאה" at bounding box center [817, 287] width 52 height 12
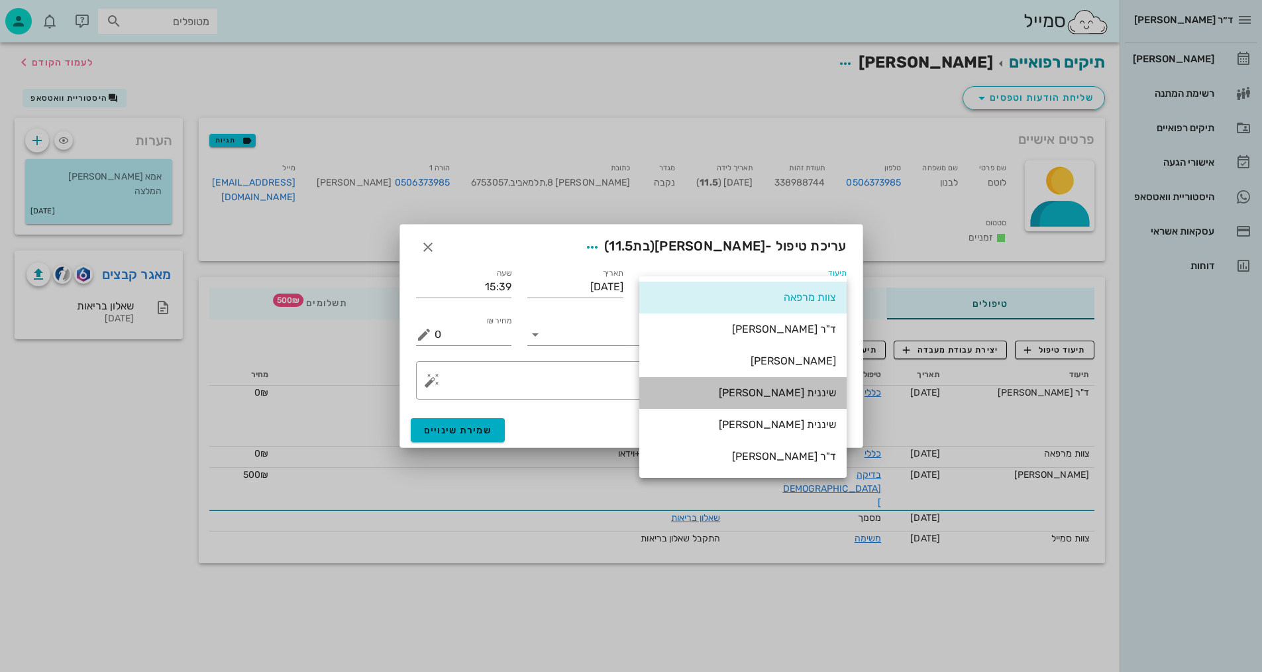
drag, startPoint x: 806, startPoint y: 390, endPoint x: 772, endPoint y: 401, distance: 35.6
click at [805, 391] on div "שיננית [PERSON_NAME]" at bounding box center [743, 392] width 186 height 13
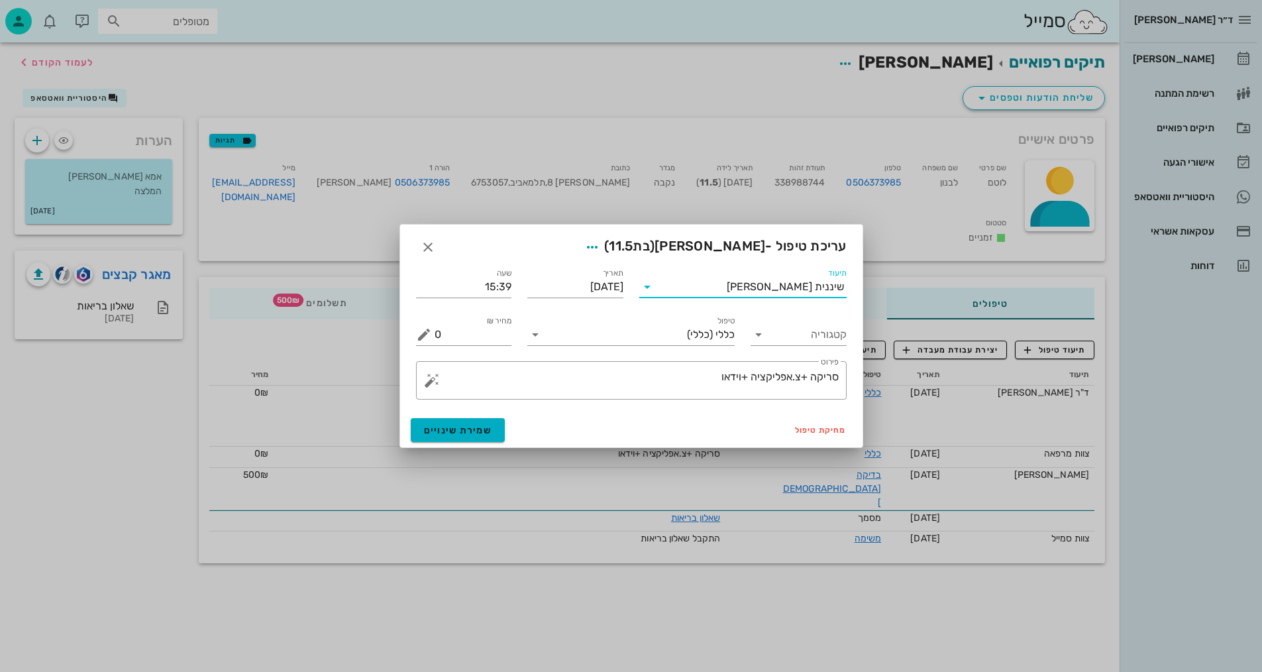
drag, startPoint x: 837, startPoint y: 376, endPoint x: 862, endPoint y: 407, distance: 40.0
click at [837, 376] on textarea "סריקה +צ.אפליקציה +וידאו" at bounding box center [636, 384] width 404 height 32
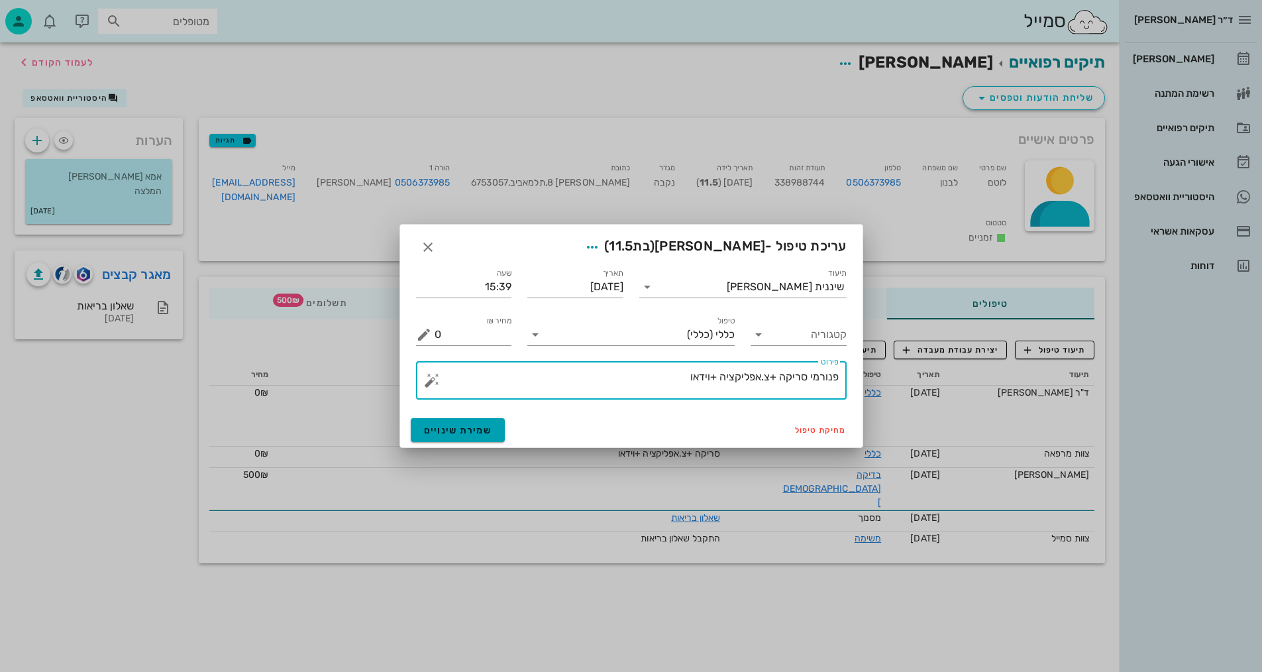
type textarea "פנורמי סריקה +צ.אפליקציה +וידאו"
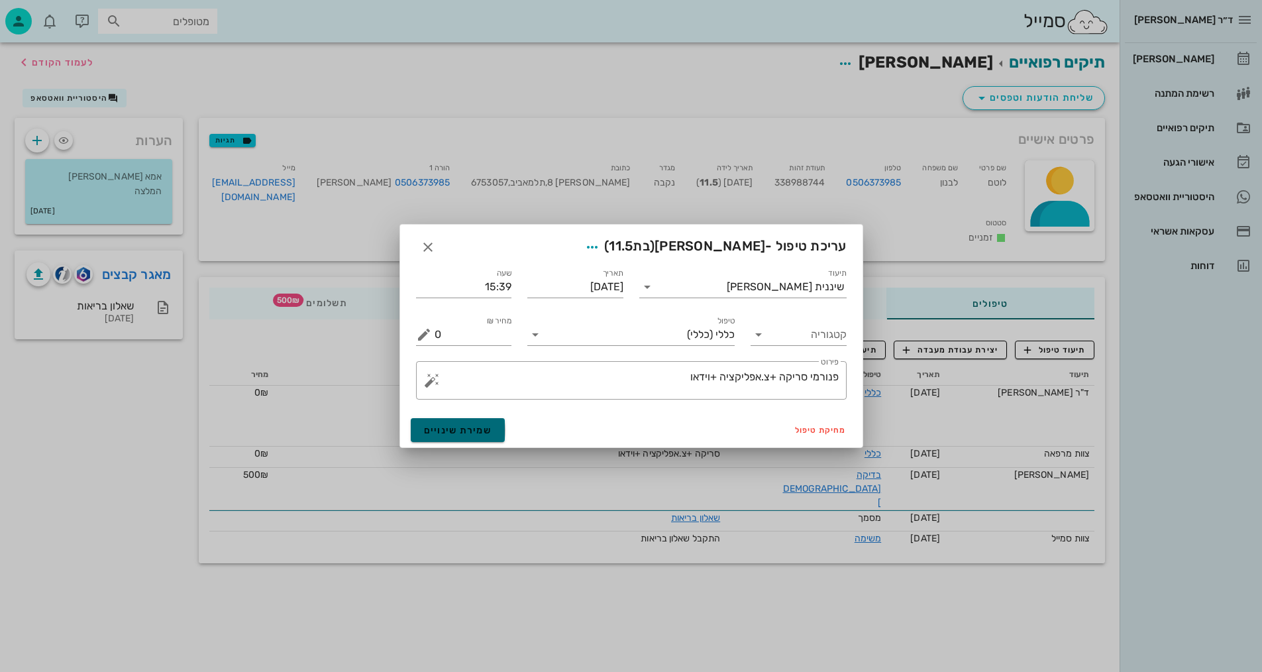
click at [468, 431] on span "שמירת שינויים" at bounding box center [458, 430] width 68 height 11
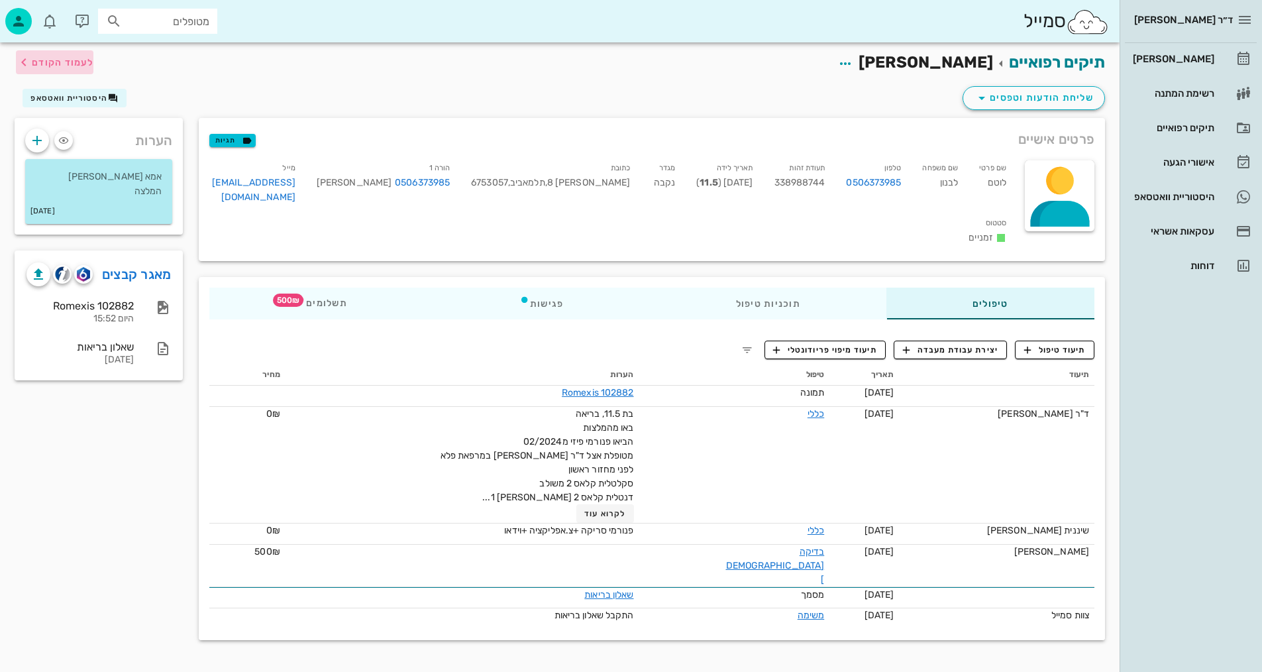
click at [53, 61] on span "לעמוד הקודם" at bounding box center [63, 62] width 62 height 11
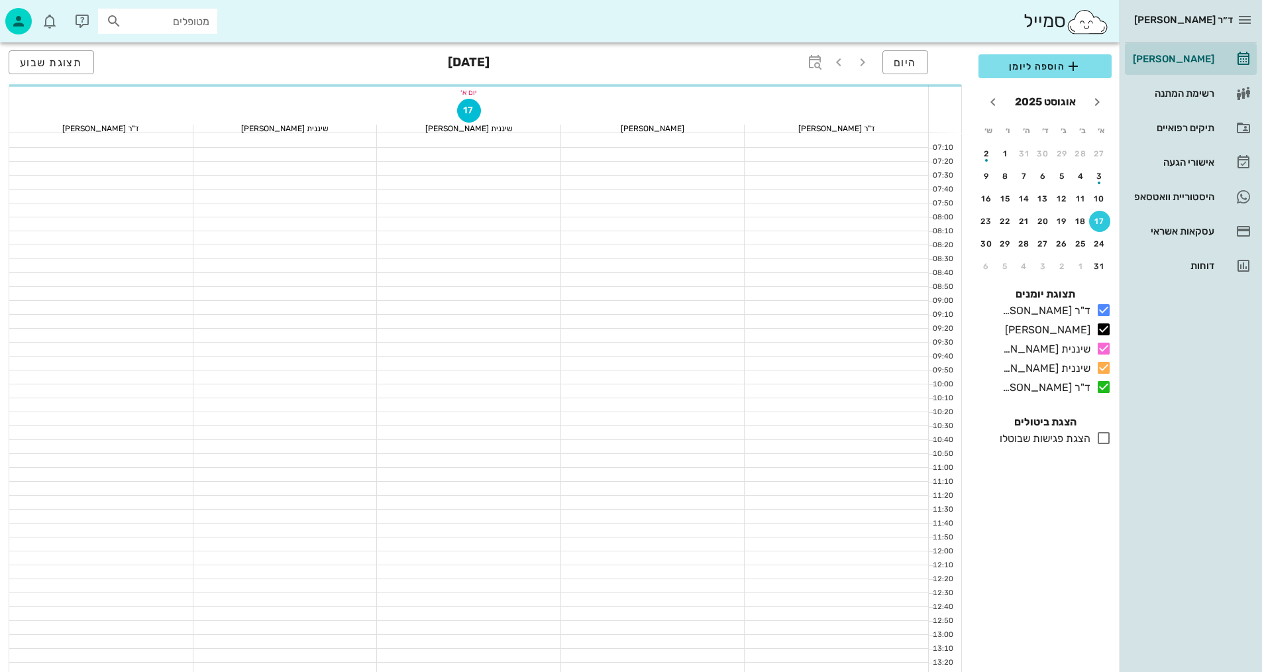
scroll to position [596, 0]
